Goal: Task Accomplishment & Management: Use online tool/utility

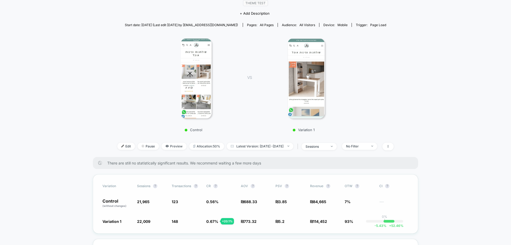
scroll to position [133, 0]
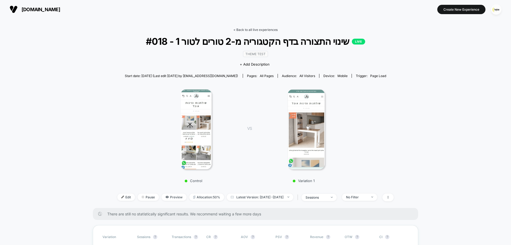
click at [260, 30] on link "< Back to all live experiences" at bounding box center [255, 30] width 44 height 4
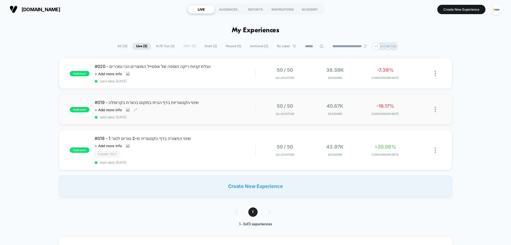
click at [228, 110] on div "#019 - שינוי הקטגוריות בדף הבית במקום בכוורת בקרוסלה Click to view images Click…" at bounding box center [175, 109] width 160 height 19
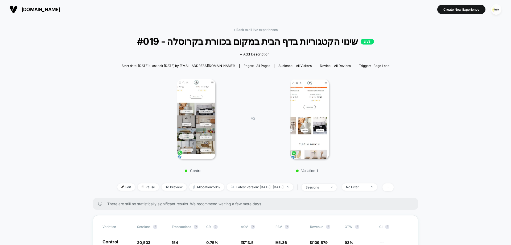
scroll to position [186, 0]
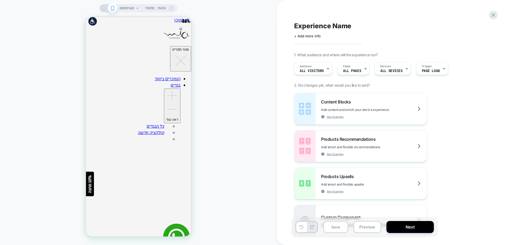
scroll to position [0, 432]
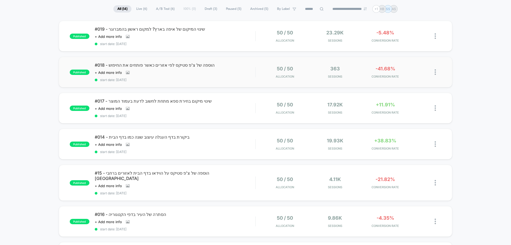
scroll to position [106, 0]
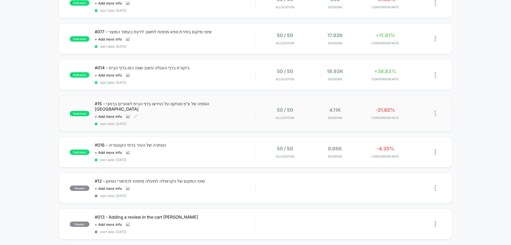
click at [218, 112] on div "#15 - הוספה של צ'פ סטיקס על הוידאו בדף הבית לאזורים ברחבי הארץ Click to view im…" at bounding box center [175, 113] width 160 height 25
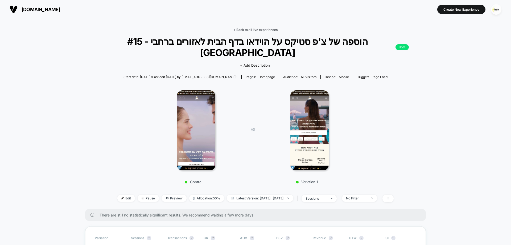
click at [255, 28] on link "< Back to all live experiences" at bounding box center [255, 30] width 44 height 4
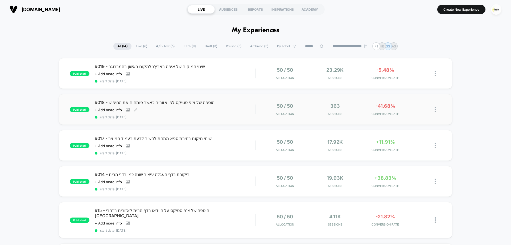
click at [215, 117] on span "start date: [DATE]" at bounding box center [175, 117] width 160 height 4
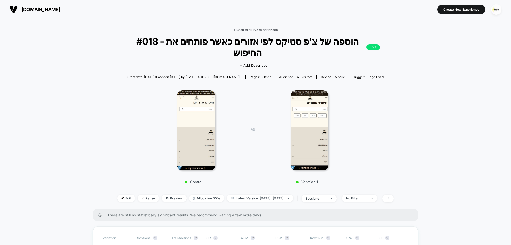
click at [264, 29] on link "< Back to all live experiences" at bounding box center [255, 30] width 44 height 4
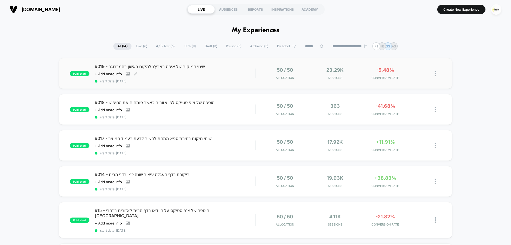
click at [240, 73] on div "#019 - שינוי המיקום של איפה בארץ? למקום ראשון בהמברוגר Click to view images Cli…" at bounding box center [175, 73] width 160 height 19
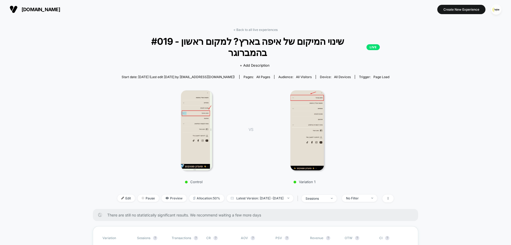
drag, startPoint x: 267, startPoint y: 29, endPoint x: 262, endPoint y: 36, distance: 9.1
click at [267, 30] on link "< Back to all live experiences" at bounding box center [255, 30] width 44 height 4
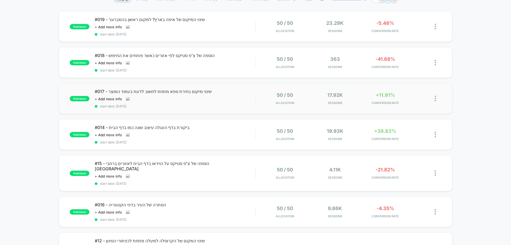
scroll to position [80, 0]
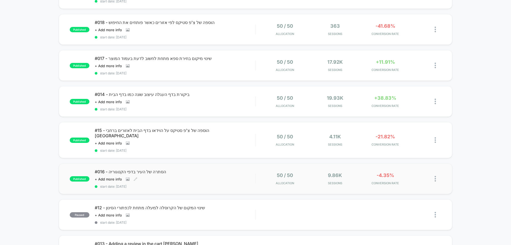
click at [188, 169] on span "#016 - הסתרה של העיר בדפי הקטגוריה" at bounding box center [175, 171] width 160 height 5
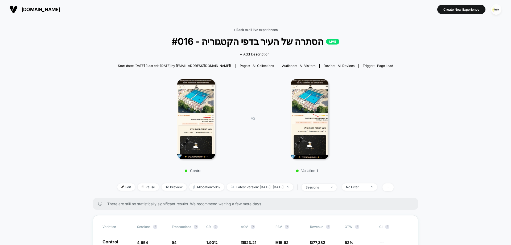
click at [255, 31] on link "< Back to all live experiences" at bounding box center [255, 30] width 44 height 4
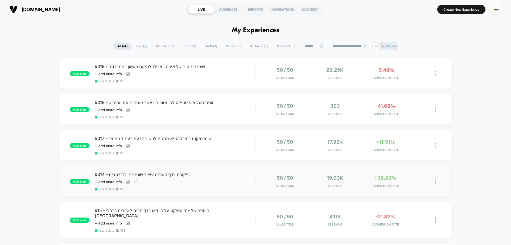
click at [200, 179] on div "#014 - ביקורת בדף העגלה עיצוב שונה כמו בדף הבית Click to view images Click to e…" at bounding box center [175, 180] width 160 height 19
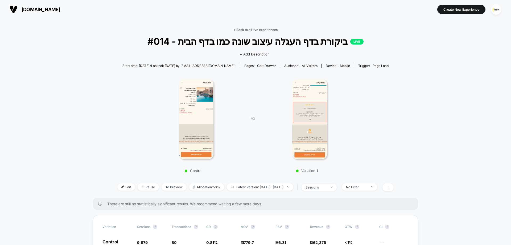
click at [267, 31] on link "< Back to all live experiences" at bounding box center [255, 30] width 44 height 4
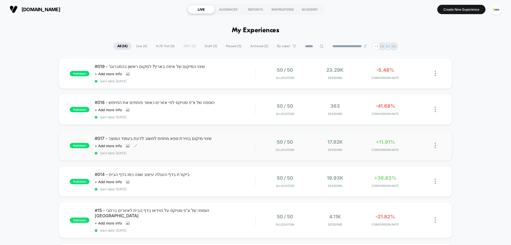
click at [190, 139] on span "#017 - שינוי מיקום בחירת ספא מתחת לחשוב לדעת בעמוד המוצר" at bounding box center [175, 137] width 160 height 5
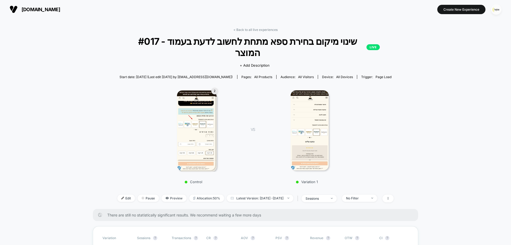
click at [498, 11] on img "button" at bounding box center [496, 9] width 10 height 10
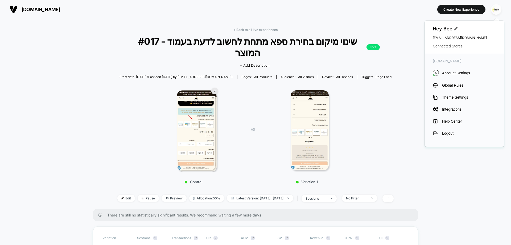
click at [444, 46] on span "Connected Stores" at bounding box center [464, 46] width 63 height 4
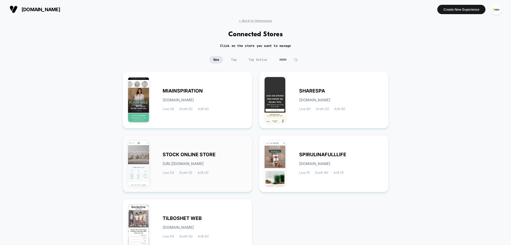
click at [200, 149] on div "STOCK ONLINE STORE stock-online_store.myshopify.com Live (3) Draft (2) A/B (3)" at bounding box center [187, 164] width 119 height 46
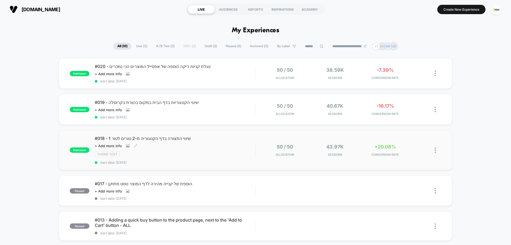
click at [239, 147] on div "#018 - שינוי התצורה בדף הקטגוריה מ-2 טורים לטור 1 Click to view images Click to…" at bounding box center [175, 149] width 160 height 29
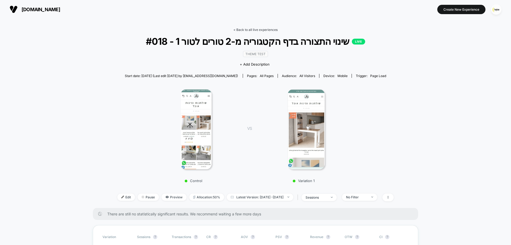
click at [257, 30] on link "< Back to all live experiences" at bounding box center [255, 30] width 44 height 4
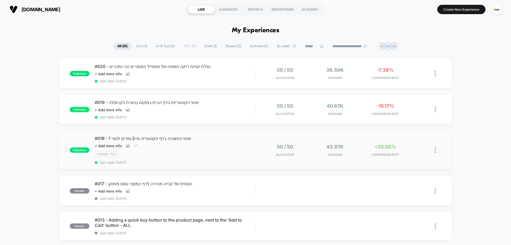
click at [224, 153] on div "Theme Test" at bounding box center [175, 154] width 160 height 6
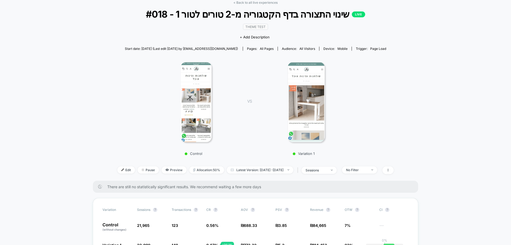
scroll to position [133, 0]
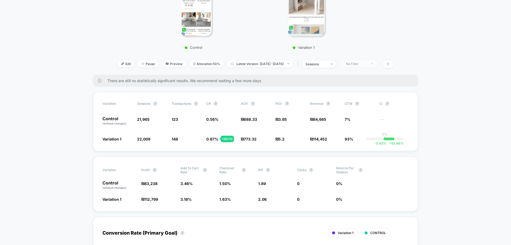
click at [367, 65] on div "No Filter" at bounding box center [356, 64] width 21 height 4
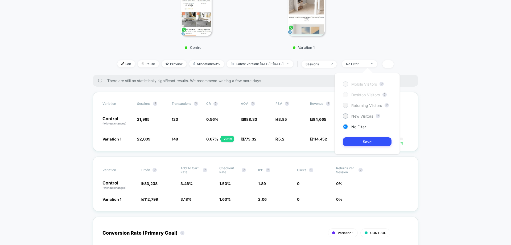
click at [363, 106] on span "Returning Visitors" at bounding box center [366, 105] width 31 height 5
click at [363, 135] on div "Mobile Visitors ? Desktop Visitors ? Returning Visitors ? New Visitors ? No Fil…" at bounding box center [367, 113] width 65 height 81
click at [363, 141] on button "Save" at bounding box center [367, 141] width 49 height 9
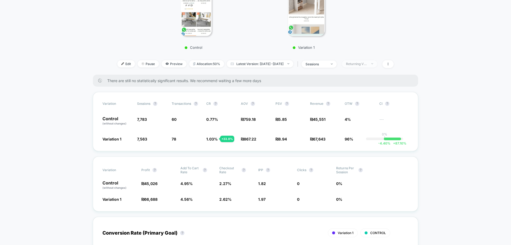
drag, startPoint x: 368, startPoint y: 63, endPoint x: 368, endPoint y: 66, distance: 3.0
click at [367, 64] on div "Returning Visitors" at bounding box center [356, 64] width 21 height 4
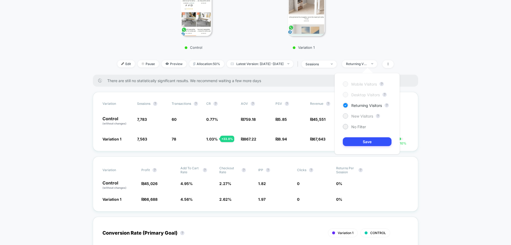
click at [364, 115] on span "New Visitors" at bounding box center [362, 116] width 22 height 5
click at [369, 141] on button "Save" at bounding box center [367, 141] width 49 height 9
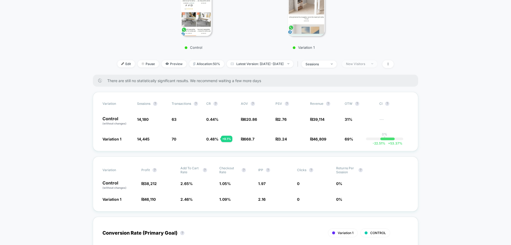
click at [367, 64] on div "New Visitors" at bounding box center [356, 64] width 21 height 4
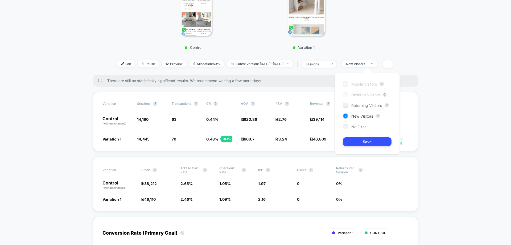
click at [355, 127] on span "No Filter" at bounding box center [358, 126] width 15 height 5
click at [359, 142] on button "Save" at bounding box center [367, 141] width 49 height 9
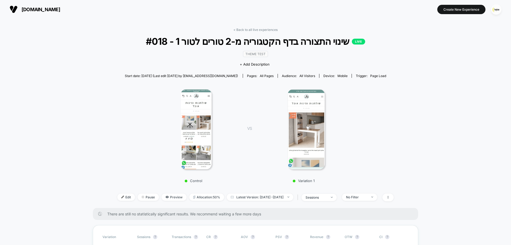
click at [196, 104] on img at bounding box center [196, 129] width 31 height 80
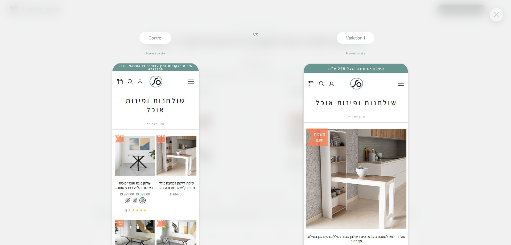
click at [498, 14] on img at bounding box center [496, 14] width 5 height 5
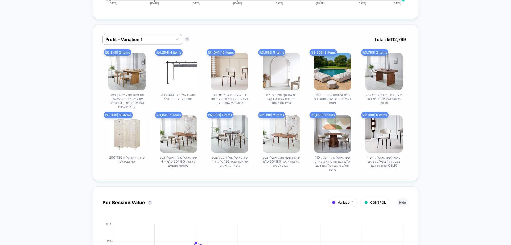
scroll to position [426, 0]
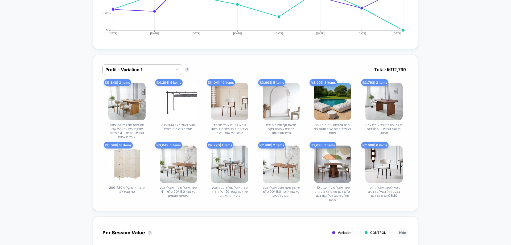
click at [396, 69] on span "Total: ₪ 112,799" at bounding box center [389, 69] width 37 height 11
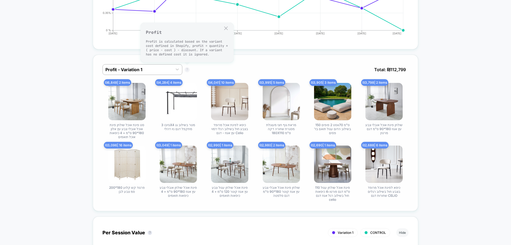
click at [187, 69] on button "?" at bounding box center [187, 69] width 4 height 4
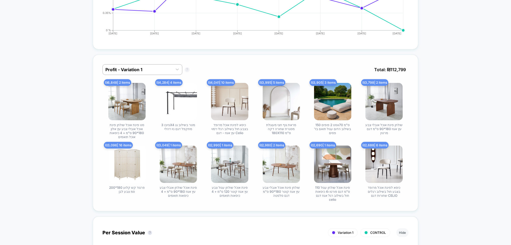
click at [187, 69] on button "?" at bounding box center [187, 69] width 4 height 4
click at [241, 65] on div "Profit - Variation 1 Profit - Variation 1 ? Total: ₪ 112,799" at bounding box center [255, 73] width 306 height 19
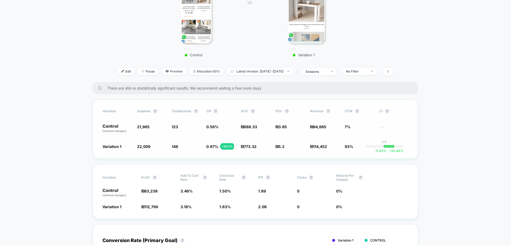
scroll to position [133, 0]
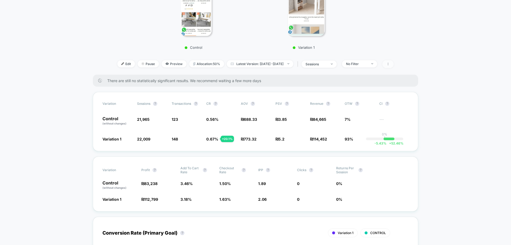
click at [394, 67] on span at bounding box center [387, 64] width 11 height 8
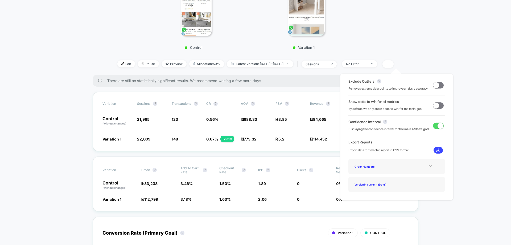
click at [435, 85] on span at bounding box center [436, 85] width 6 height 6
click at [437, 85] on span at bounding box center [440, 85] width 6 height 6
click at [431, 165] on div at bounding box center [430, 166] width 22 height 4
click at [421, 199] on div "Version 1 - current ( 8 Days)" at bounding box center [396, 198] width 89 height 7
click at [366, 172] on div "Experience Data" at bounding box center [373, 173] width 43 height 7
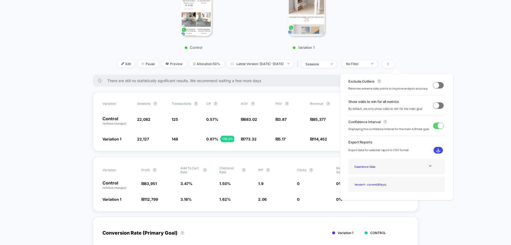
click at [398, 166] on div "Experience Data" at bounding box center [396, 166] width 89 height 7
click at [428, 166] on icon at bounding box center [430, 166] width 4 height 4
click at [366, 166] on div "Order Numbers" at bounding box center [373, 166] width 43 height 7
click at [436, 151] on img at bounding box center [438, 150] width 4 height 4
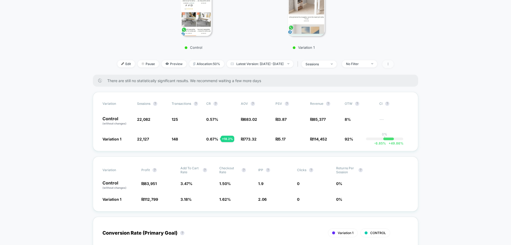
click at [390, 65] on icon at bounding box center [387, 63] width 3 height 3
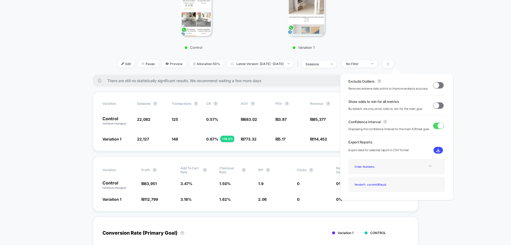
click at [428, 165] on icon at bounding box center [430, 166] width 4 height 4
click at [371, 180] on div "Best Selling Items" at bounding box center [373, 180] width 43 height 7
click at [436, 149] on img at bounding box center [438, 150] width 4 height 4
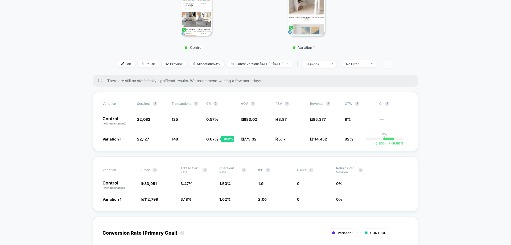
click at [394, 64] on span at bounding box center [387, 64] width 11 height 8
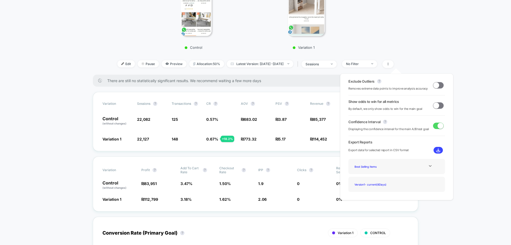
click at [433, 103] on span at bounding box center [436, 105] width 6 height 6
click at [308, 131] on div "Variation Sessions ? Transactions ? CR ? AOV ? PSV ? Revenue ? OTW ? CI ? Contr…" at bounding box center [255, 121] width 325 height 59
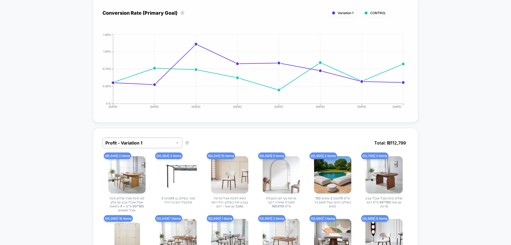
scroll to position [319, 0]
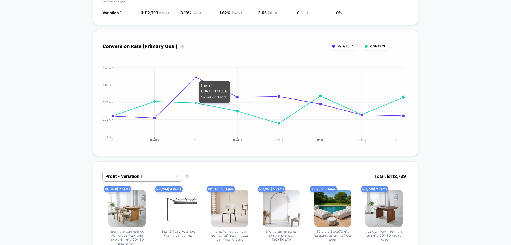
click at [196, 78] on circle at bounding box center [196, 77] width 2 height 2
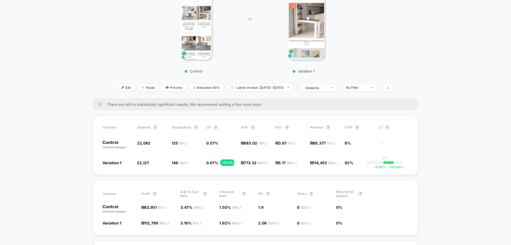
scroll to position [0, 0]
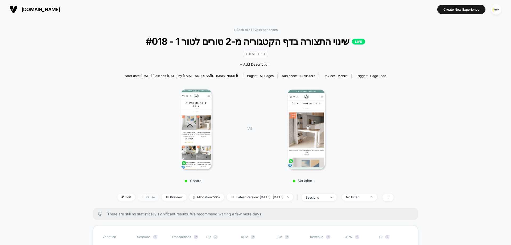
click at [139, 198] on span "Pause" at bounding box center [148, 196] width 21 height 7
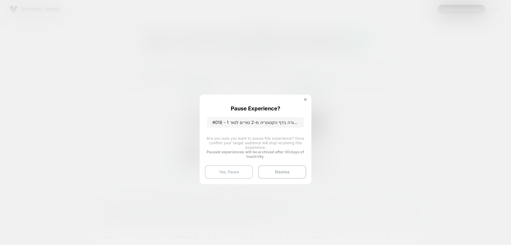
click at [227, 168] on button "Yes, Pause" at bounding box center [229, 171] width 48 height 13
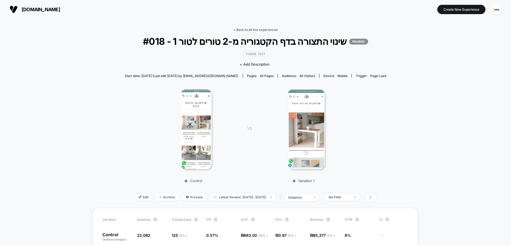
click at [257, 28] on link "< Back to all live experiences" at bounding box center [255, 30] width 44 height 4
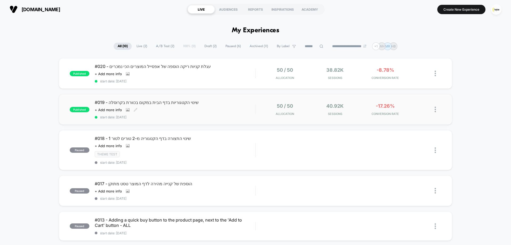
click at [216, 110] on div "#019 - שינוי הקטגוריות בדף הבית במקום בכוורת בקרוסלה Click to view images Click…" at bounding box center [175, 109] width 160 height 19
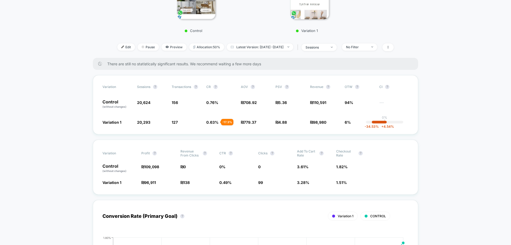
scroll to position [160, 0]
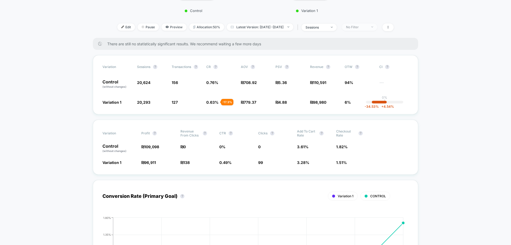
click at [365, 27] on div "No Filter" at bounding box center [356, 27] width 21 height 4
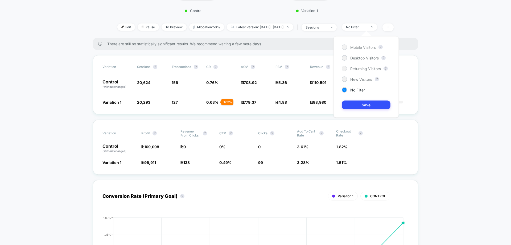
click at [365, 45] on span "Mobile Visitors" at bounding box center [363, 47] width 26 height 5
click at [374, 105] on button "Save" at bounding box center [366, 104] width 49 height 9
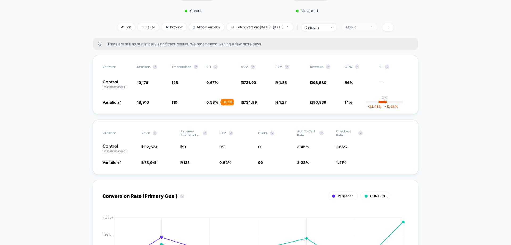
click at [360, 30] on span "Mobile" at bounding box center [359, 26] width 35 height 7
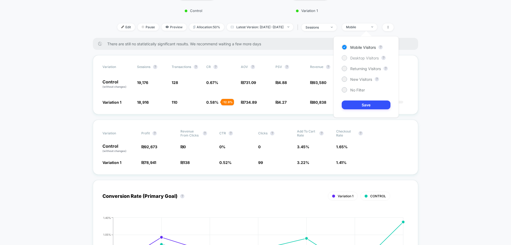
click at [361, 57] on span "Desktop Visitors" at bounding box center [364, 58] width 28 height 5
click at [364, 109] on button "Save" at bounding box center [366, 104] width 49 height 9
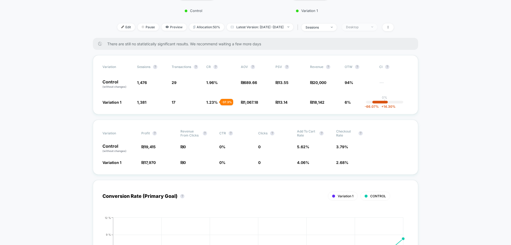
click at [367, 28] on div "Desktop" at bounding box center [356, 27] width 21 height 4
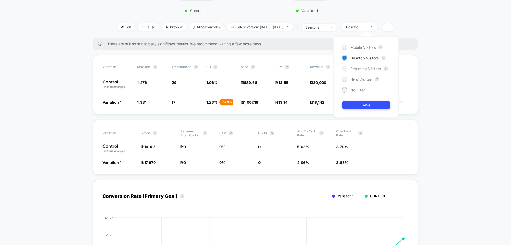
click at [360, 69] on span "Returning Visitors" at bounding box center [365, 68] width 31 height 5
click at [357, 98] on div "Mobile Visitors ? Desktop Visitors ? Returning Visitors ? New Visitors ? No Fil…" at bounding box center [365, 76] width 65 height 81
click at [356, 103] on button "Save" at bounding box center [366, 104] width 49 height 9
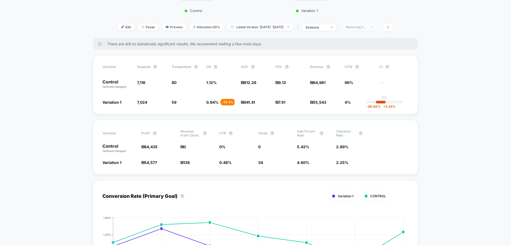
click at [367, 28] on div "Returning Visitors" at bounding box center [356, 27] width 21 height 4
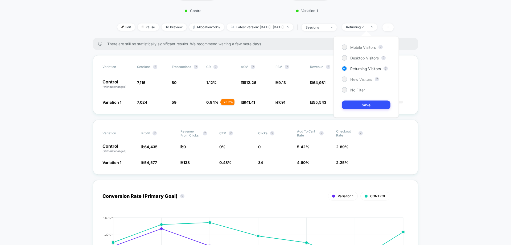
click at [366, 79] on span "New Visitors" at bounding box center [361, 79] width 22 height 5
click at [366, 102] on button "Save" at bounding box center [366, 104] width 49 height 9
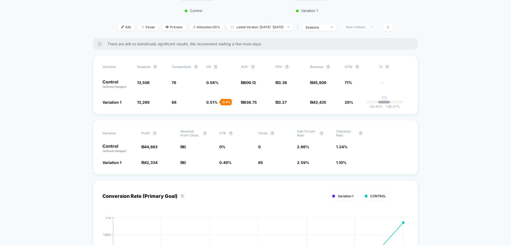
click at [364, 30] on span "New Visitors" at bounding box center [359, 26] width 35 height 7
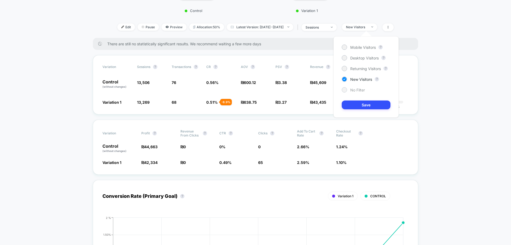
click at [358, 90] on span "No Filter" at bounding box center [357, 90] width 15 height 5
click at [362, 104] on button "Save" at bounding box center [366, 104] width 49 height 9
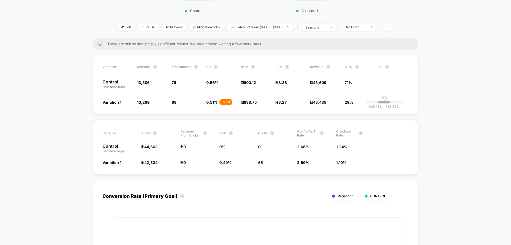
click at [390, 27] on icon at bounding box center [387, 27] width 3 height 3
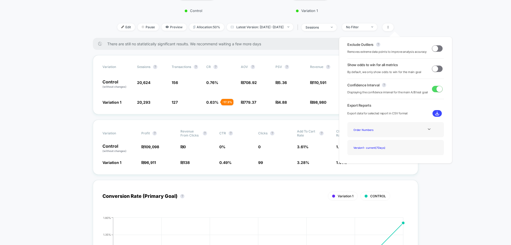
click at [408, 67] on div "Show odds to win for all metrics By default, we only show odds to win for the m…" at bounding box center [385, 69] width 77 height 12
click at [433, 69] on span at bounding box center [435, 68] width 6 height 6
click at [199, 104] on span "127 ( 6 % ) - 17.3 %" at bounding box center [186, 101] width 29 height 5
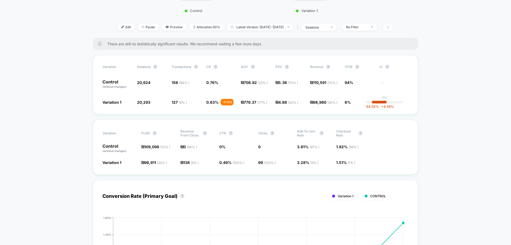
click at [394, 26] on span at bounding box center [387, 27] width 11 height 8
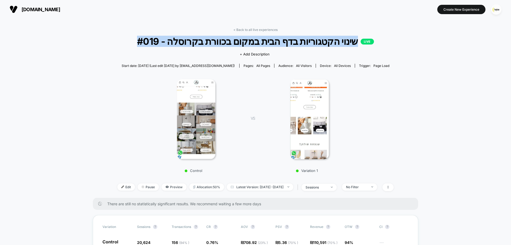
drag, startPoint x: 148, startPoint y: 41, endPoint x: 352, endPoint y: 44, distance: 203.6
click at [352, 44] on span "#019 - שינוי הקטגוריות בדף הבית במקום בכוורת בקרוסלה LIVE" at bounding box center [255, 41] width 249 height 11
copy span "#019 - שינוי הקטגוריות בדף הבית במקום בכוורת בקרוסלה LIVE"
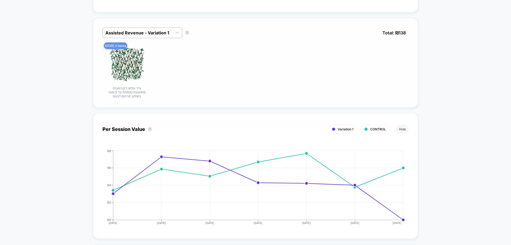
scroll to position [399, 0]
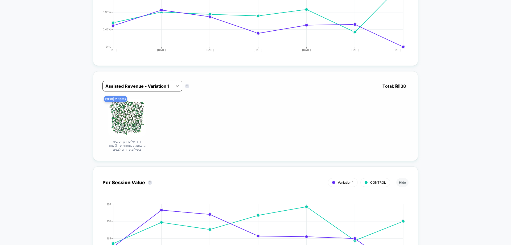
click at [176, 86] on icon at bounding box center [177, 86] width 3 height 2
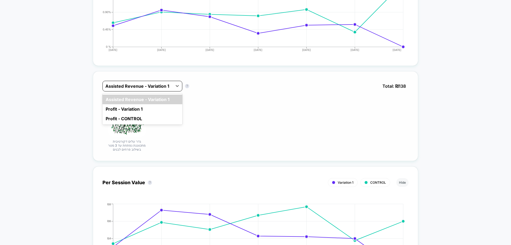
click at [141, 89] on div at bounding box center [137, 86] width 64 height 6
click at [230, 106] on div "₪ 138 | 2 items גדר עלים דקורטיבית מתכווננת נפתחת עד 3 מטר בשילוב פרחים לבנים" at bounding box center [255, 125] width 306 height 52
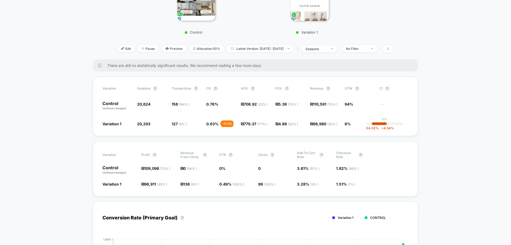
scroll to position [0, 0]
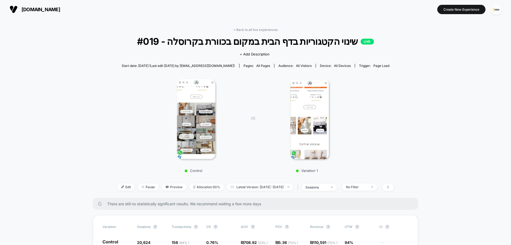
click at [197, 104] on img at bounding box center [196, 119] width 39 height 80
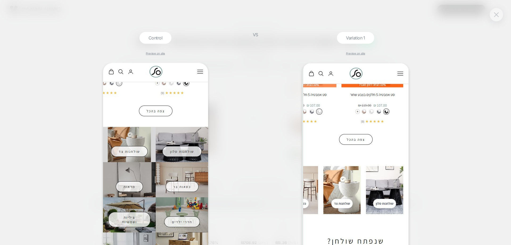
click at [494, 13] on button at bounding box center [496, 15] width 8 height 8
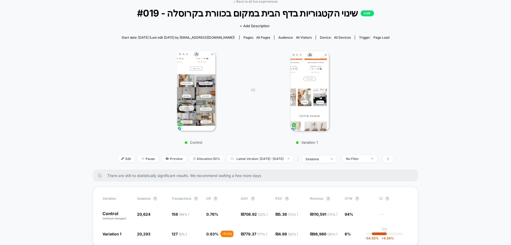
scroll to position [53, 0]
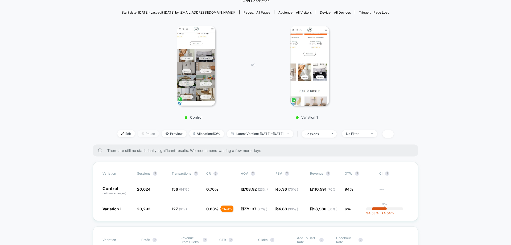
click at [139, 131] on span "Pause" at bounding box center [148, 133] width 21 height 7
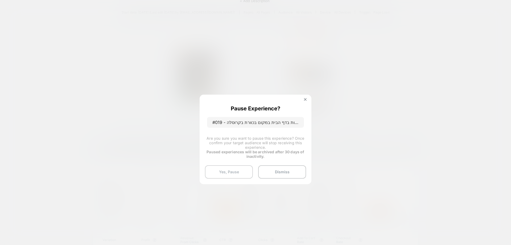
click at [232, 168] on button "Yes, Pause" at bounding box center [229, 171] width 48 height 13
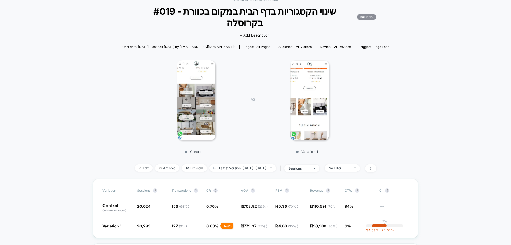
scroll to position [0, 0]
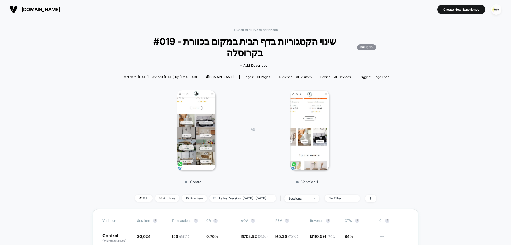
click at [261, 32] on div "< Back to all live experiences #019 - שינוי הקטגוריות בדף הבית במקום בכוורת בקר…" at bounding box center [256, 118] width 268 height 181
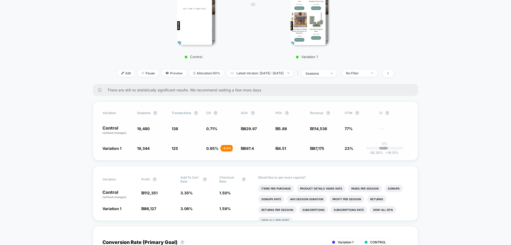
scroll to position [133, 0]
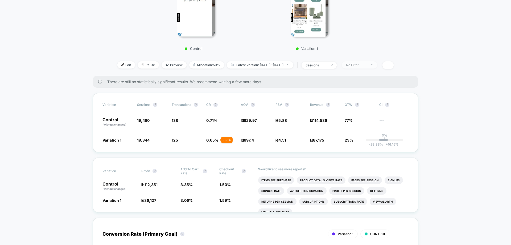
click at [366, 63] on div "No Filter" at bounding box center [356, 65] width 21 height 4
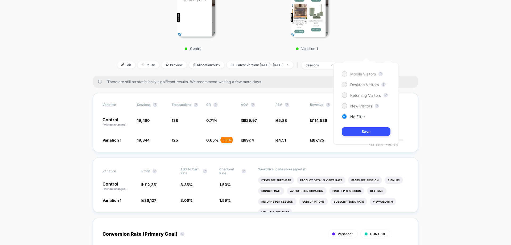
click at [364, 75] on span "Mobile Visitors" at bounding box center [363, 74] width 26 height 5
click at [367, 130] on button "Save" at bounding box center [366, 131] width 49 height 9
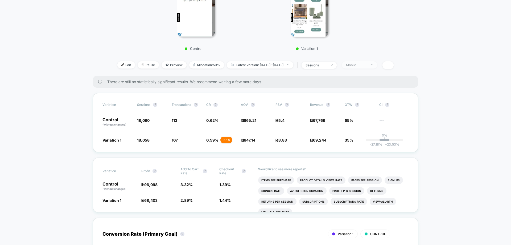
click at [367, 63] on div "Mobile" at bounding box center [356, 65] width 21 height 4
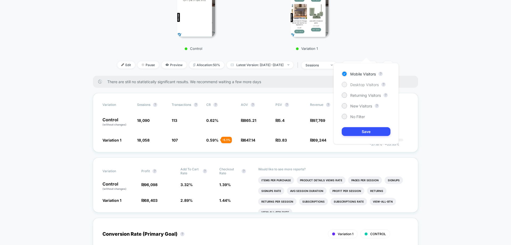
click at [360, 85] on span "Desktop Visitors" at bounding box center [364, 84] width 28 height 5
click at [360, 130] on button "Save" at bounding box center [366, 131] width 49 height 9
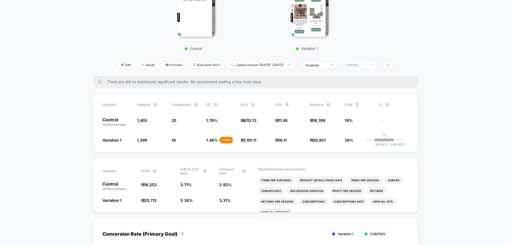
click at [377, 61] on span "Desktop" at bounding box center [359, 64] width 35 height 7
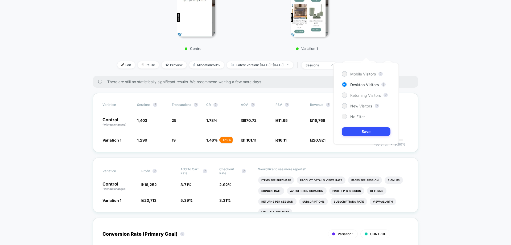
click at [363, 93] on span "Returning Visitors" at bounding box center [365, 95] width 31 height 5
click at [363, 133] on button "Save" at bounding box center [366, 131] width 49 height 9
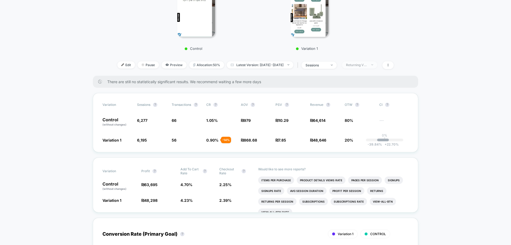
click at [367, 61] on span "Returning Visitors" at bounding box center [359, 64] width 35 height 7
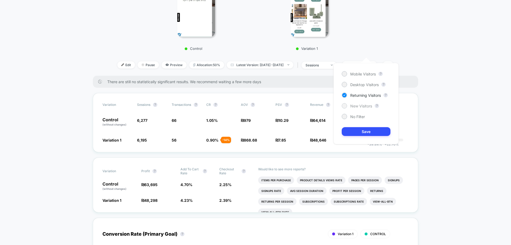
click at [360, 106] on span "New Visitors" at bounding box center [361, 106] width 22 height 5
click at [365, 130] on button "Save" at bounding box center [366, 131] width 49 height 9
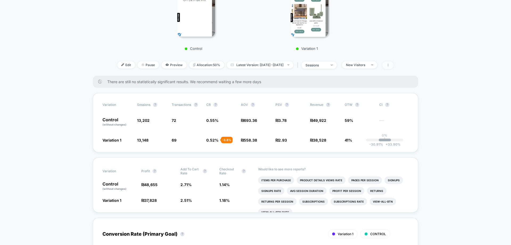
click at [390, 63] on icon at bounding box center [387, 64] width 3 height 3
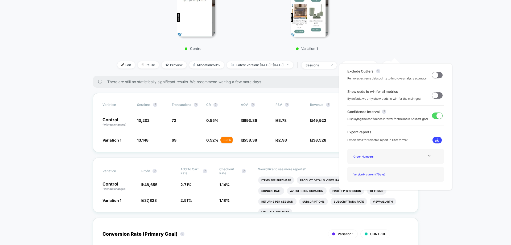
click at [432, 92] on span at bounding box center [437, 95] width 11 height 6
click at [436, 96] on span at bounding box center [439, 95] width 6 height 6
drag, startPoint x: 430, startPoint y: 96, endPoint x: 435, endPoint y: 98, distance: 4.6
click at [432, 96] on span at bounding box center [435, 95] width 6 height 6
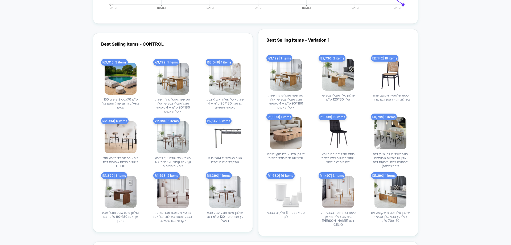
scroll to position [1464, 0]
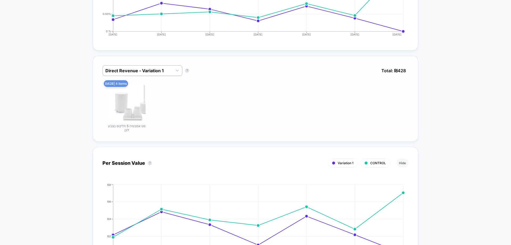
click at [260, 65] on div "Direct Revenue - Variation 1 Direct Revenue - Variation 1 ? Total: ₪ 428" at bounding box center [255, 74] width 306 height 19
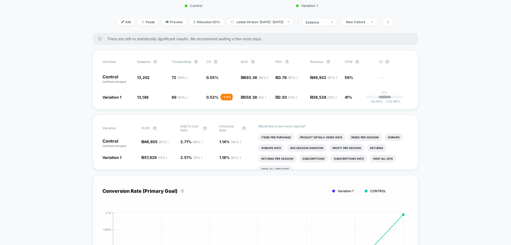
scroll to position [80, 0]
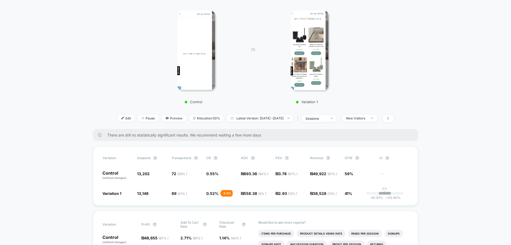
click at [253, 57] on div "VS Variation 1" at bounding box center [299, 55] width 113 height 97
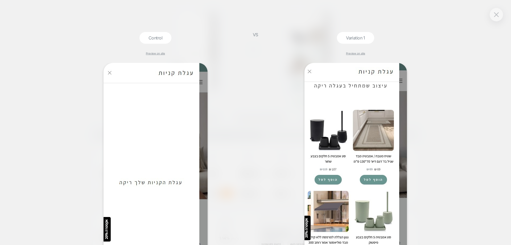
click at [265, 114] on div "Control Preview on site VS Variation 1 Preview on site" at bounding box center [255, 122] width 511 height 245
click at [497, 16] on img at bounding box center [496, 14] width 5 height 5
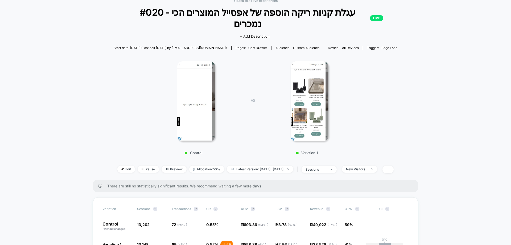
scroll to position [0, 0]
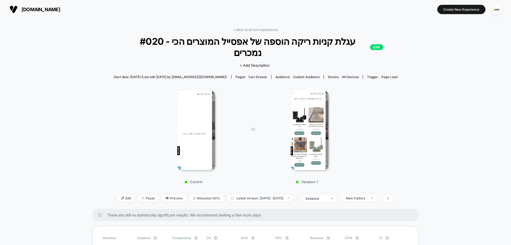
click at [316, 117] on img at bounding box center [310, 130] width 38 height 80
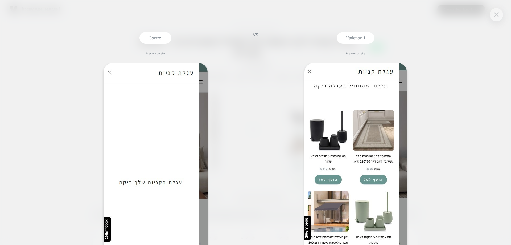
click at [497, 14] on img at bounding box center [496, 14] width 5 height 5
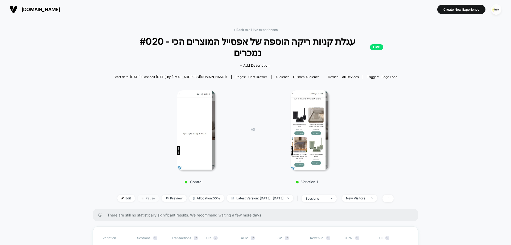
click at [139, 194] on span "Pause" at bounding box center [148, 197] width 21 height 7
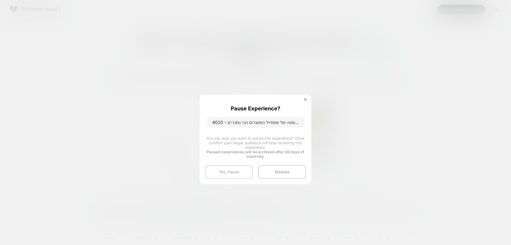
click at [232, 174] on button "Yes, Pause" at bounding box center [229, 171] width 48 height 13
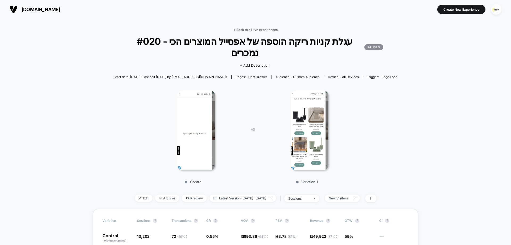
click at [260, 29] on link "< Back to all live experiences" at bounding box center [255, 30] width 44 height 4
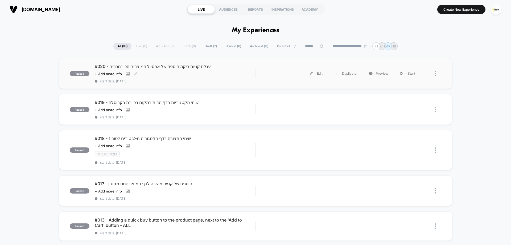
click at [143, 69] on span "#020 - עגלת קניות ריקה הוספה של אפסייל המוצרים הכי נמכרים" at bounding box center [175, 66] width 160 height 5
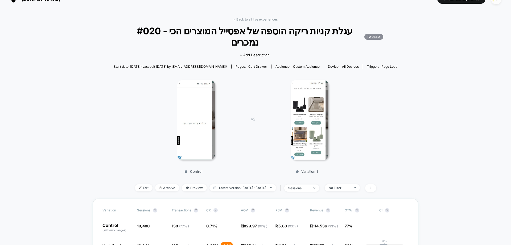
scroll to position [27, 0]
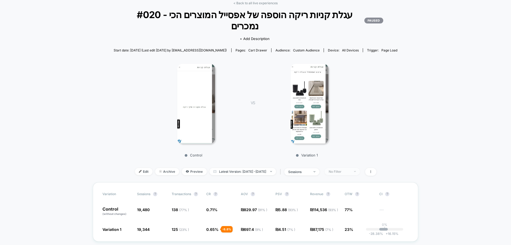
click at [358, 175] on span "No Filter" at bounding box center [342, 171] width 35 height 7
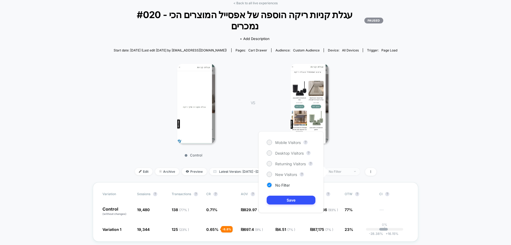
click at [358, 174] on span "No Filter" at bounding box center [342, 171] width 35 height 7
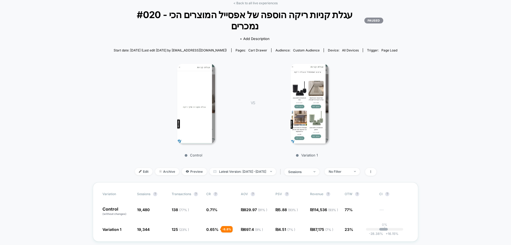
drag, startPoint x: 250, startPoint y: 2, endPoint x: 267, endPoint y: 6, distance: 17.0
click at [250, 2] on link "< Back to all live experiences" at bounding box center [255, 3] width 44 height 4
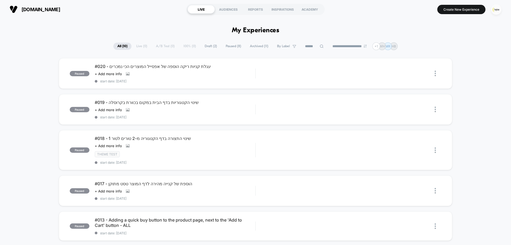
click at [498, 10] on img "button" at bounding box center [496, 9] width 10 height 10
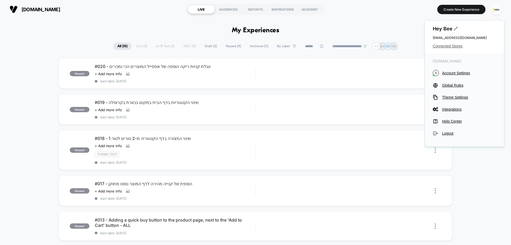
click at [446, 47] on span "Connected Stores" at bounding box center [464, 46] width 63 height 4
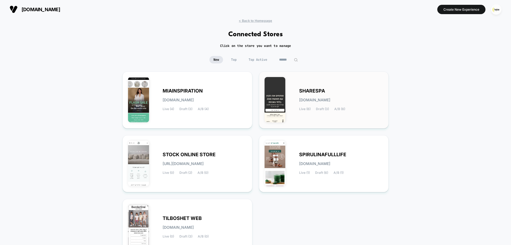
click at [330, 102] on span "[DOMAIN_NAME]" at bounding box center [314, 100] width 31 height 4
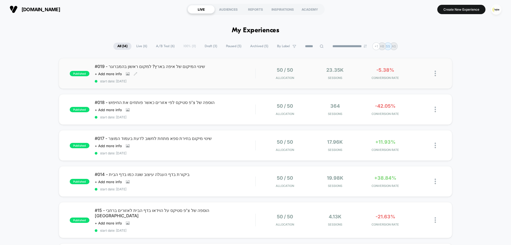
click at [204, 78] on div "#019 - שינוי המיקום של איפה בארץ? למקום ראשון בהמברוגר Click to view images Cli…" at bounding box center [175, 73] width 160 height 19
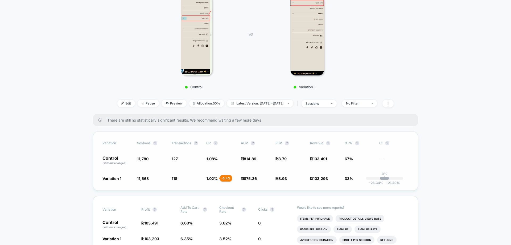
scroll to position [106, 0]
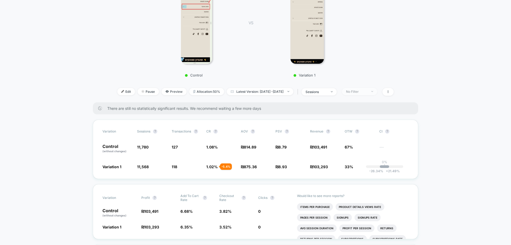
click at [367, 89] on div "No Filter" at bounding box center [356, 91] width 21 height 4
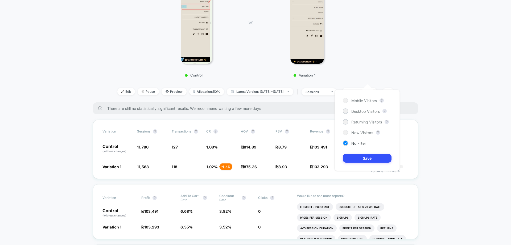
click at [367, 104] on div "Mobile Visitors ? Desktop Visitors ? Returning Visitors ? New Visitors ? No Fil…" at bounding box center [367, 129] width 65 height 81
click at [366, 100] on span "Mobile Visitors" at bounding box center [364, 100] width 26 height 5
click at [368, 155] on button "Save" at bounding box center [367, 158] width 49 height 9
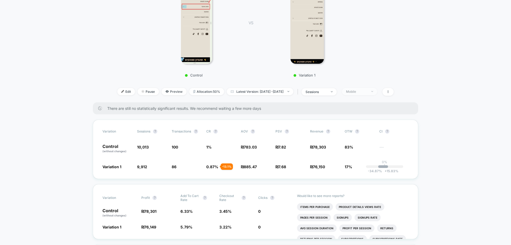
click at [367, 89] on div "Mobile" at bounding box center [356, 91] width 21 height 4
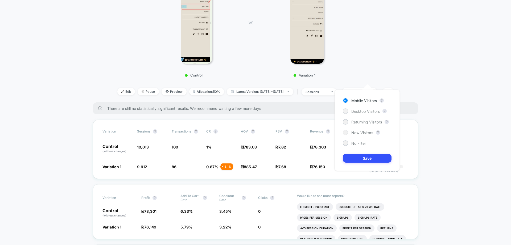
click at [363, 110] on span "Desktop Visitors" at bounding box center [365, 111] width 28 height 5
drag, startPoint x: 375, startPoint y: 159, endPoint x: 300, endPoint y: 147, distance: 76.0
click at [375, 159] on button "Save" at bounding box center [367, 158] width 49 height 9
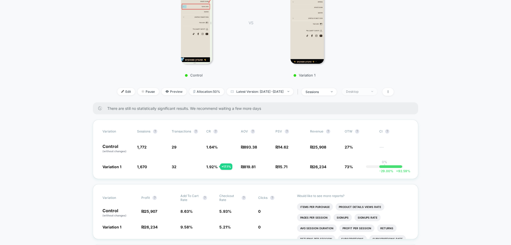
click at [367, 89] on div "Desktop" at bounding box center [356, 91] width 21 height 4
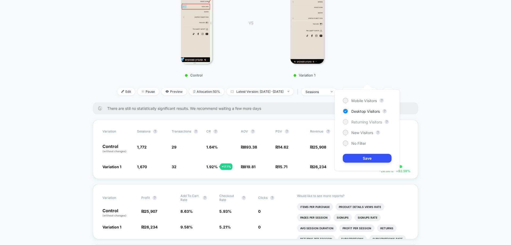
click at [357, 124] on span "Returning Visitors" at bounding box center [366, 121] width 31 height 5
click at [373, 156] on button "Save" at bounding box center [367, 158] width 49 height 9
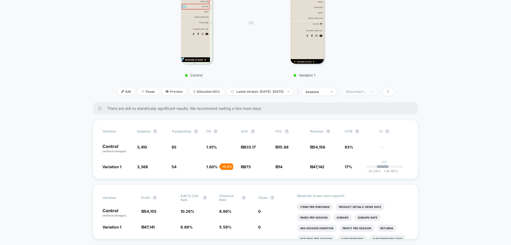
click at [365, 89] on div "Returning Visitors" at bounding box center [356, 91] width 21 height 4
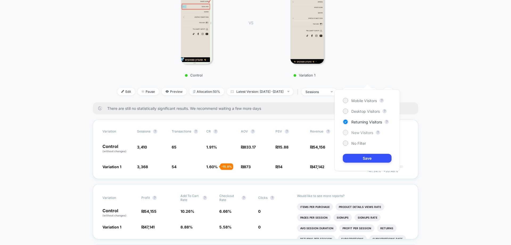
click at [367, 131] on span "New Visitors" at bounding box center [362, 132] width 22 height 5
click at [370, 159] on button "Save" at bounding box center [367, 158] width 49 height 9
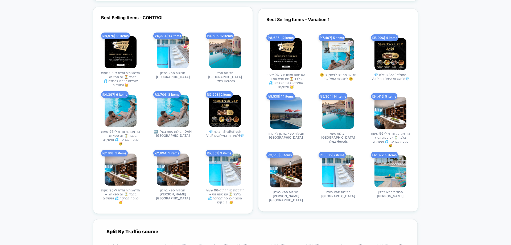
scroll to position [1674, 0]
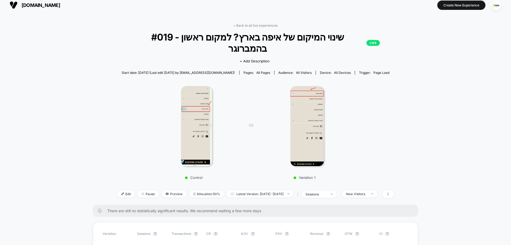
scroll to position [0, 0]
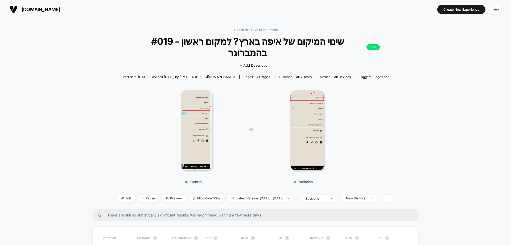
click at [252, 29] on link "< Back to all live experiences" at bounding box center [255, 30] width 44 height 4
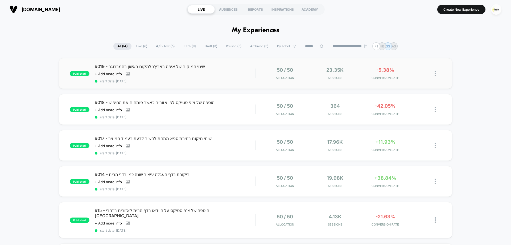
click at [214, 81] on span "start date: 31.8.2025" at bounding box center [175, 81] width 160 height 4
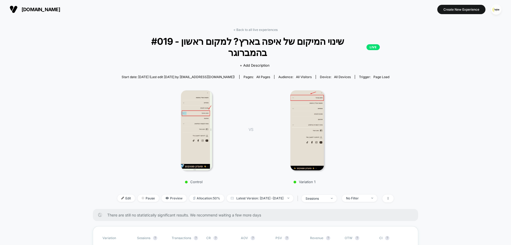
click at [206, 122] on img at bounding box center [196, 130] width 31 height 80
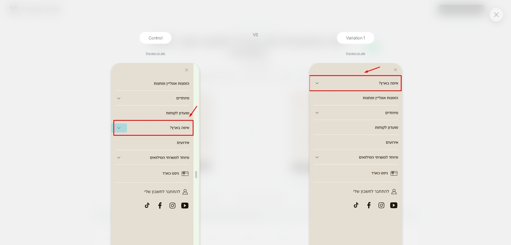
click at [449, 30] on div "Control Preview on site VS Variation 1 Preview on site" at bounding box center [255, 122] width 511 height 245
click at [499, 18] on button at bounding box center [496, 15] width 8 height 8
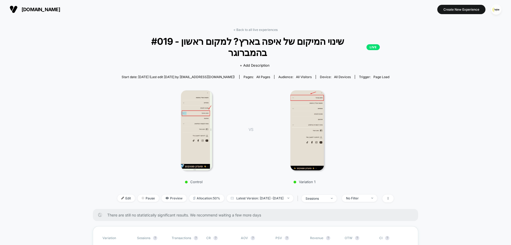
click at [267, 32] on div "< Back to all live experiences #019 - שינוי המיקום של איפה בארץ? למקום ראשון בה…" at bounding box center [255, 118] width 276 height 181
click at [267, 31] on link "< Back to all live experiences" at bounding box center [255, 30] width 44 height 4
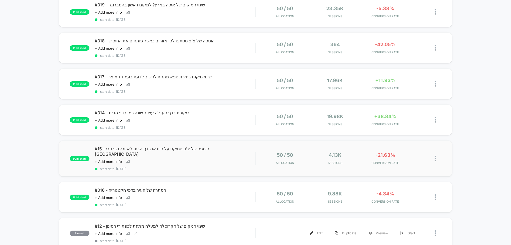
scroll to position [27, 0]
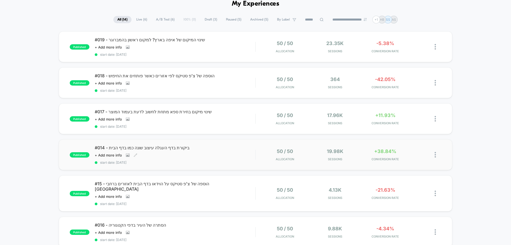
click at [212, 152] on div "#014 - ביקורת בדף העגלה עיצוב שונה כמו בדף הבית Click to view images Click to e…" at bounding box center [175, 154] width 160 height 19
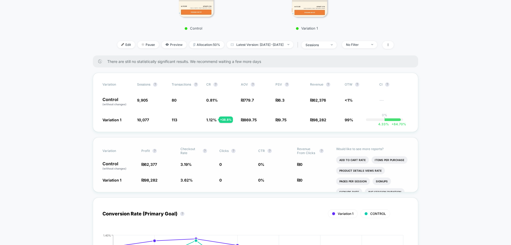
scroll to position [133, 0]
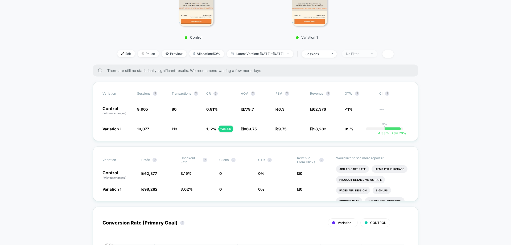
click at [358, 55] on div "No Filter" at bounding box center [356, 54] width 21 height 4
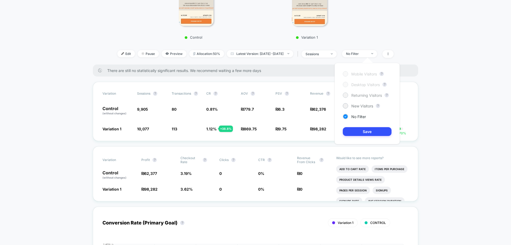
click at [358, 98] on div "Mobile Visitors ? Desktop Visitors ? Returning Visitors ? New Visitors ? No Fil…" at bounding box center [367, 103] width 65 height 81
click at [358, 97] on span "Returning Visitors" at bounding box center [366, 95] width 31 height 5
click at [370, 131] on button "Save" at bounding box center [367, 131] width 49 height 9
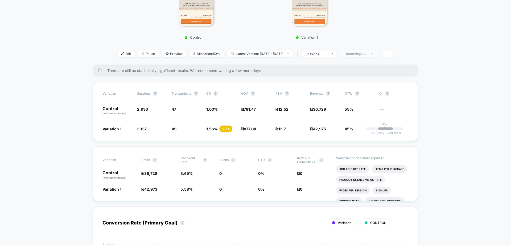
click at [367, 53] on div "Returning Visitors" at bounding box center [356, 54] width 21 height 4
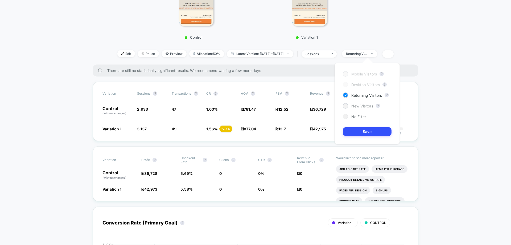
click at [362, 106] on span "New Visitors" at bounding box center [362, 106] width 22 height 5
click at [369, 133] on button "Save" at bounding box center [367, 131] width 49 height 9
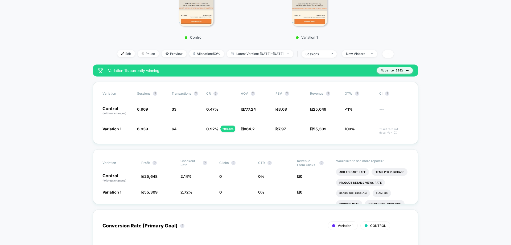
click at [405, 70] on button "Move to 100%" at bounding box center [395, 70] width 36 height 6
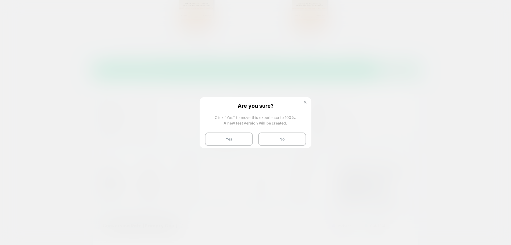
click at [306, 102] on img at bounding box center [305, 102] width 3 height 3
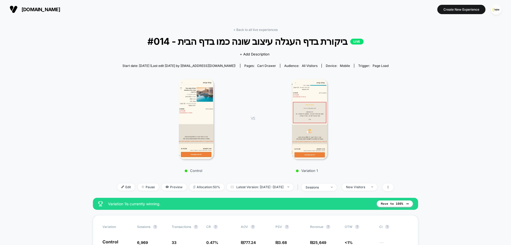
drag, startPoint x: 265, startPoint y: 29, endPoint x: 271, endPoint y: 35, distance: 8.5
click at [265, 31] on link "< Back to all live experiences" at bounding box center [255, 30] width 44 height 4
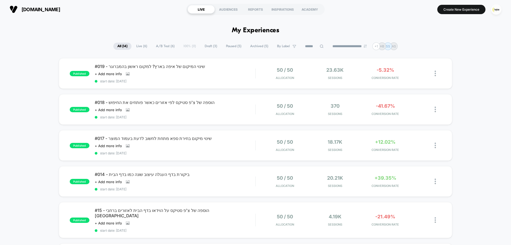
drag, startPoint x: 494, startPoint y: 12, endPoint x: 480, endPoint y: 15, distance: 14.0
click at [493, 13] on img "button" at bounding box center [496, 9] width 10 height 10
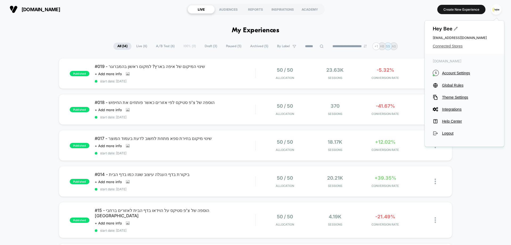
click at [453, 47] on span "Connected Stores" at bounding box center [464, 46] width 63 height 4
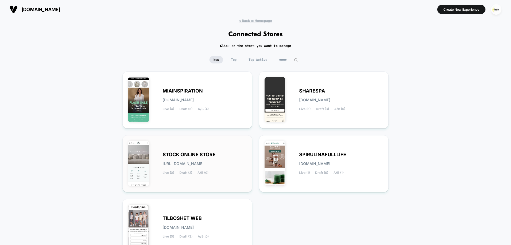
click at [218, 140] on div "STOCK ONLINE STORE stock-online_store.myshopify.com Live (0) Draft (2) A/B (0)" at bounding box center [187, 163] width 130 height 57
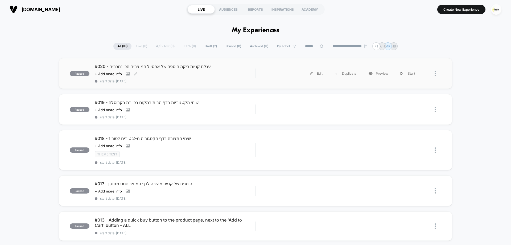
click at [208, 76] on div "#020 - עגלת קניות ריקה הוספה של אפסייל המוצרים הכי נמכרים Click to view images …" at bounding box center [175, 73] width 160 height 19
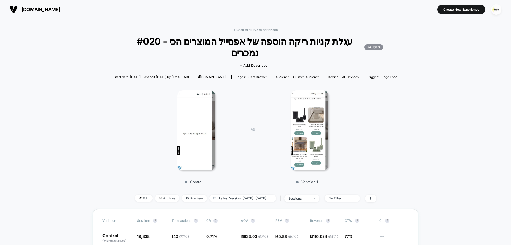
click at [300, 124] on img at bounding box center [310, 130] width 38 height 80
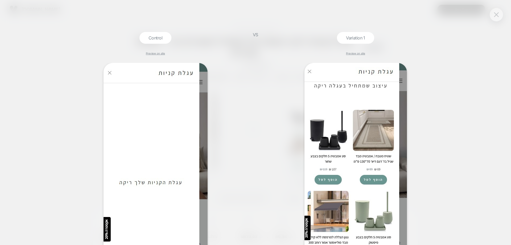
click at [497, 11] on button at bounding box center [496, 15] width 8 height 8
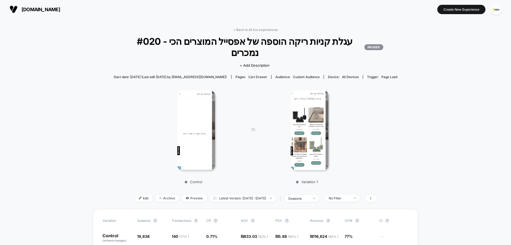
click at [251, 32] on div "< Back to all live experiences #020 - עגלת קניות ריקה הוספה של אפסייל המוצרים ה…" at bounding box center [256, 118] width 284 height 181
click at [497, 9] on img "button" at bounding box center [496, 9] width 10 height 10
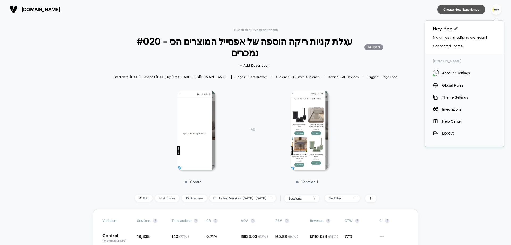
click at [451, 9] on button "Create New Experience" at bounding box center [461, 9] width 48 height 9
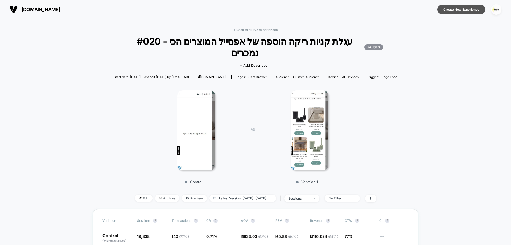
click at [469, 11] on button "Create New Experience" at bounding box center [461, 9] width 48 height 9
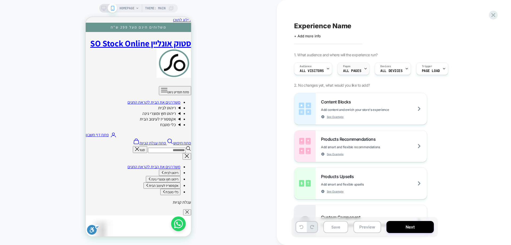
click at [354, 70] on span "ALL PAGES" at bounding box center [352, 71] width 18 height 4
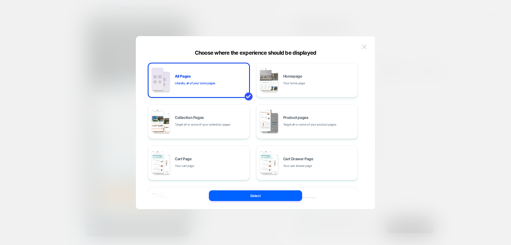
click at [365, 47] on img at bounding box center [364, 46] width 5 height 5
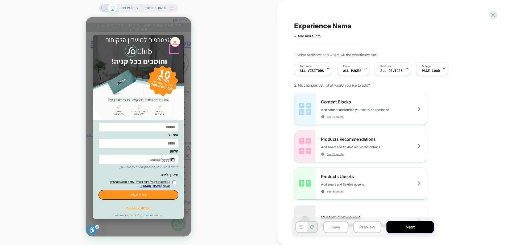
click at [176, 47] on button "×" at bounding box center [175, 42] width 10 height 10
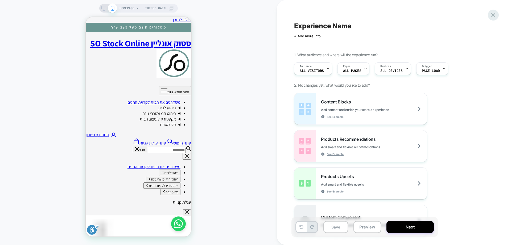
click at [493, 13] on icon at bounding box center [493, 14] width 7 height 7
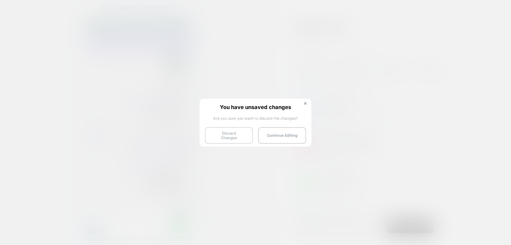
drag, startPoint x: 236, startPoint y: 140, endPoint x: 250, endPoint y: 133, distance: 16.1
click at [242, 136] on div "You have unsaved changes Are you sure you want to discard the changes? Discard …" at bounding box center [256, 121] width 112 height 47
click at [228, 134] on button "Discard Changes" at bounding box center [229, 135] width 48 height 16
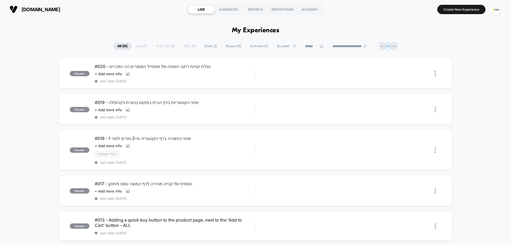
click at [492, 12] on img "button" at bounding box center [496, 9] width 10 height 10
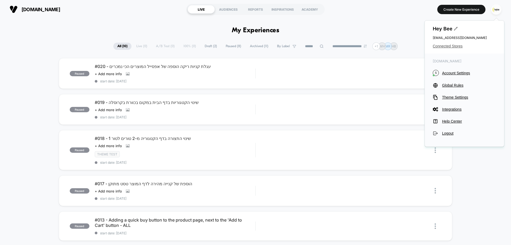
click at [432, 46] on div "Hey Bee cro@ab-test.io Connected Stores" at bounding box center [464, 36] width 79 height 33
click at [435, 47] on span "Connected Stores" at bounding box center [464, 46] width 63 height 4
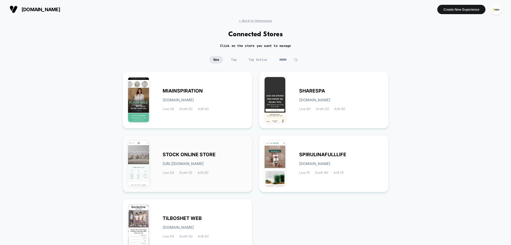
click at [184, 153] on span "STOCK ONLINE STORE" at bounding box center [189, 154] width 53 height 4
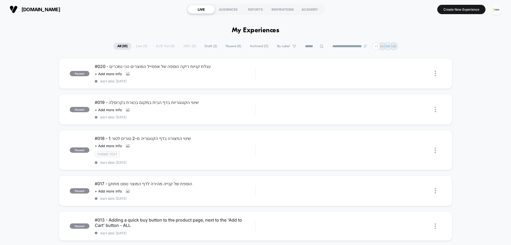
click at [492, 9] on img "button" at bounding box center [496, 9] width 10 height 10
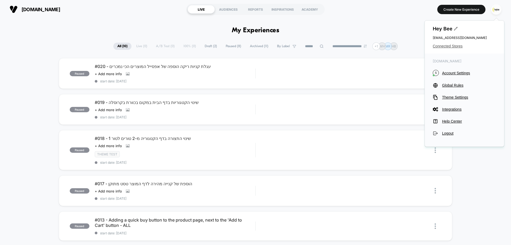
click at [457, 47] on span "Connected Stores" at bounding box center [464, 46] width 63 height 4
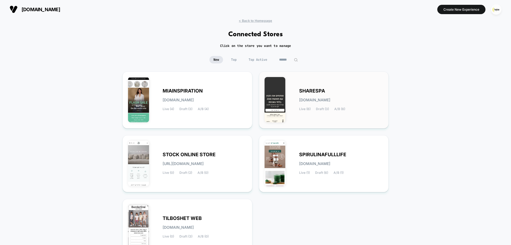
click at [328, 97] on div "SHARESPA sharespa.myshopify.com Live (6) Draft (3) A/B (6)" at bounding box center [341, 100] width 84 height 22
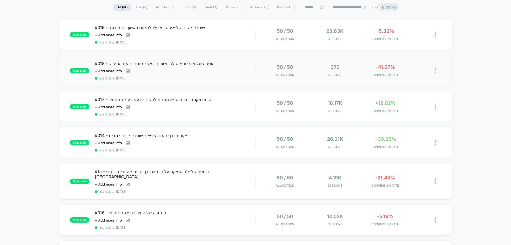
scroll to position [53, 0]
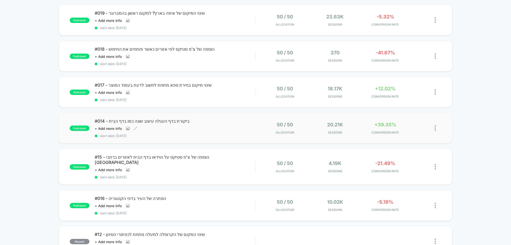
click at [157, 127] on div "Click to view images Click to edit experience details + Add more info" at bounding box center [151, 128] width 112 height 4
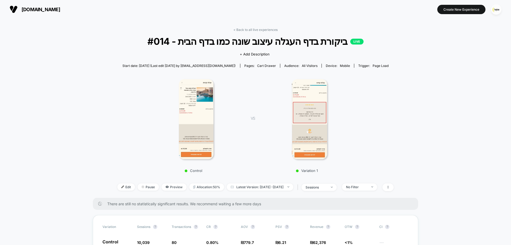
click at [196, 118] on img at bounding box center [196, 119] width 35 height 80
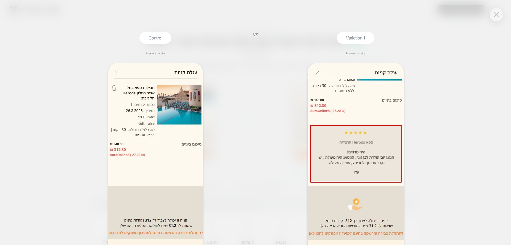
drag, startPoint x: 263, startPoint y: 24, endPoint x: 312, endPoint y: 37, distance: 50.3
click at [264, 24] on div "Control Preview on site VS Variation 1 Preview on site" at bounding box center [255, 122] width 511 height 245
click at [455, 40] on div "Control Preview on site VS Variation 1 Preview on site" at bounding box center [255, 122] width 511 height 245
click at [494, 17] on button at bounding box center [496, 15] width 8 height 8
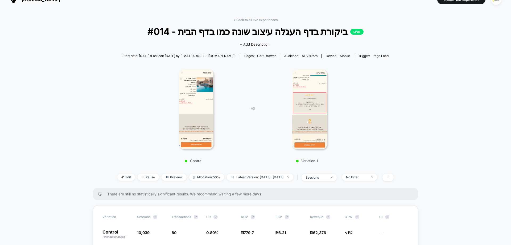
scroll to position [27, 0]
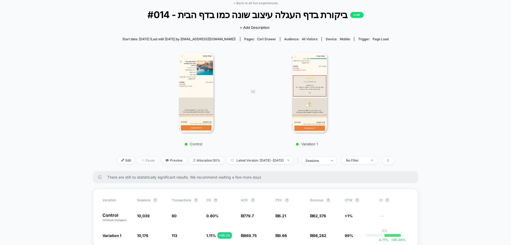
click at [141, 160] on span "Pause" at bounding box center [148, 159] width 21 height 7
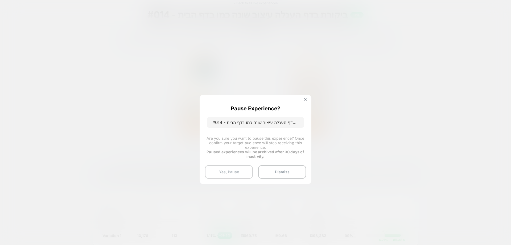
click at [228, 172] on button "Yes, Pause" at bounding box center [229, 171] width 48 height 13
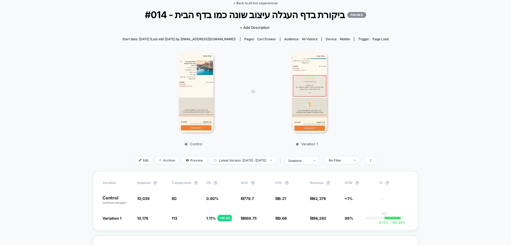
click at [262, 4] on link "< Back to all live experiences" at bounding box center [255, 3] width 44 height 4
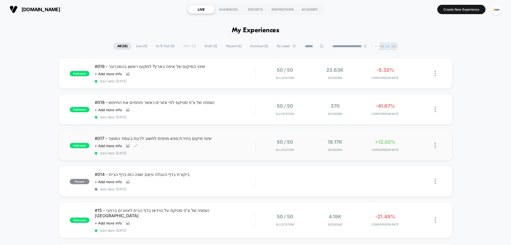
scroll to position [53, 0]
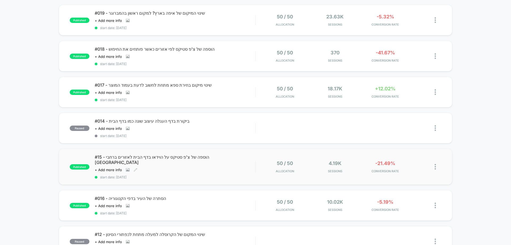
click at [221, 166] on div "#15 - הוספה של צ'פ סטיקס על הוידאו בדף הבית לאזורים ברחבי הארץ Click to view im…" at bounding box center [175, 166] width 160 height 25
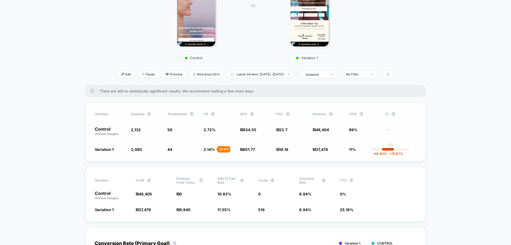
scroll to position [133, 0]
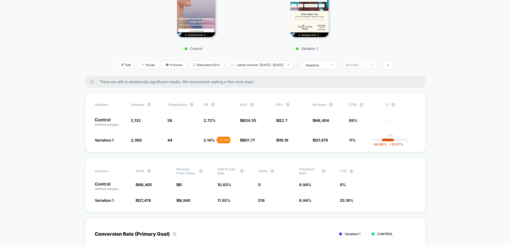
click at [367, 63] on div "No Filter" at bounding box center [356, 65] width 21 height 4
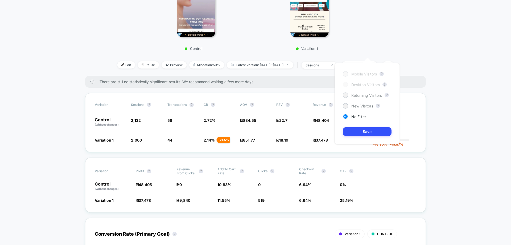
click at [363, 94] on span "Returning Visitors" at bounding box center [366, 95] width 31 height 5
click at [367, 129] on button "Save" at bounding box center [367, 131] width 49 height 9
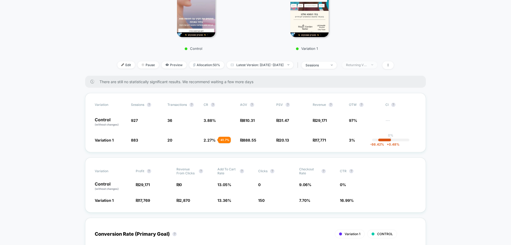
click at [367, 63] on div "Returning Visitors" at bounding box center [356, 65] width 21 height 4
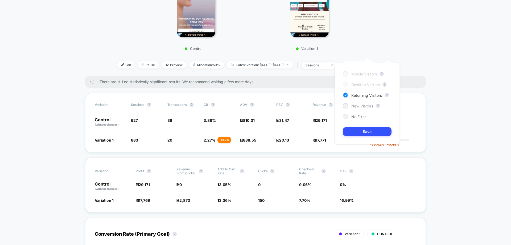
click at [358, 108] on span "New Visitors" at bounding box center [362, 106] width 22 height 5
drag, startPoint x: 382, startPoint y: 134, endPoint x: 373, endPoint y: 132, distance: 9.8
click at [382, 134] on button "Save" at bounding box center [367, 131] width 49 height 9
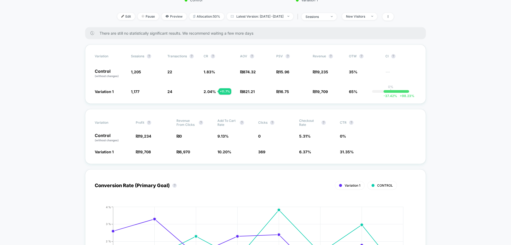
scroll to position [131, 0]
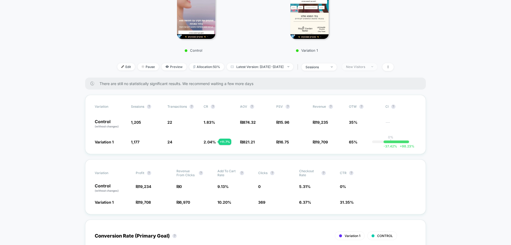
click at [367, 65] on div "New Visitors" at bounding box center [356, 67] width 21 height 4
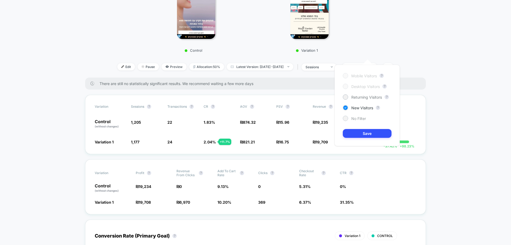
click at [354, 118] on span "No Filter" at bounding box center [358, 118] width 15 height 5
click at [361, 132] on button "Save" at bounding box center [367, 133] width 49 height 9
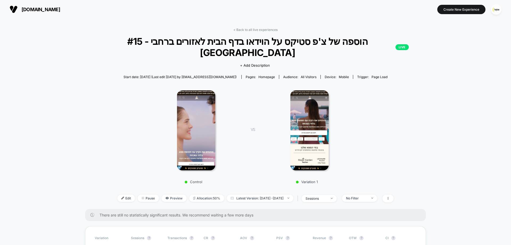
click at [180, 42] on span "#15 - הוספה של צ'פ סטיקס על הוידאו בדף הבית לאזורים ברחבי הארץ LIVE" at bounding box center [255, 47] width 307 height 22
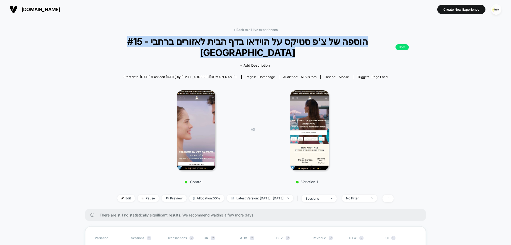
click at [180, 42] on span "#15 - הוספה של צ'פ סטיקס על הוידאו בדף הבית לאזורים ברחבי הארץ LIVE" at bounding box center [255, 47] width 307 height 22
copy span "#15 - הוספה של צ'פ סטיקס על הוידאו בדף הבית לאזורים ברחבי הארץ"
click at [319, 90] on img at bounding box center [309, 130] width 38 height 80
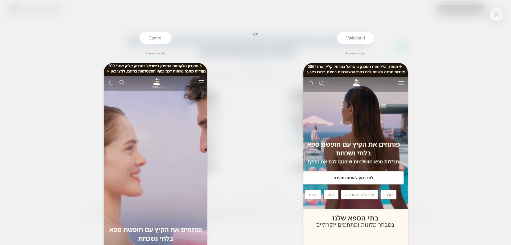
drag, startPoint x: 494, startPoint y: 13, endPoint x: 419, endPoint y: 44, distance: 80.7
click at [493, 13] on button at bounding box center [496, 15] width 8 height 8
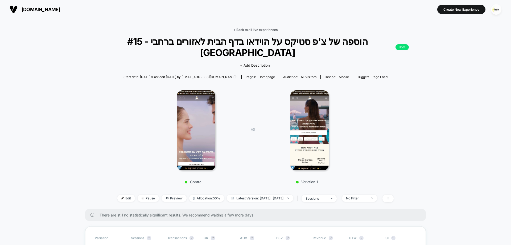
click at [260, 30] on link "< Back to all live experiences" at bounding box center [255, 30] width 44 height 4
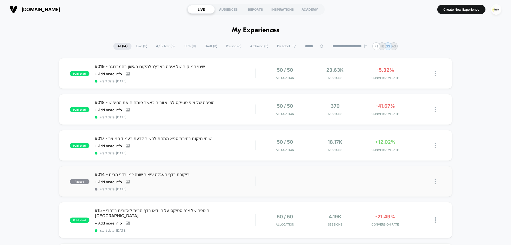
scroll to position [27, 0]
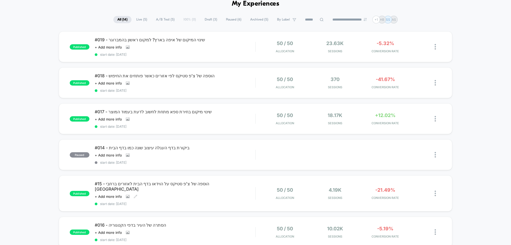
drag, startPoint x: 218, startPoint y: 186, endPoint x: 226, endPoint y: 186, distance: 8.3
click at [218, 186] on span "#15 - הוספה של צ'פ סטיקס על הוידאו בדף הבית לאזורים ברחבי הארץ" at bounding box center [175, 186] width 160 height 11
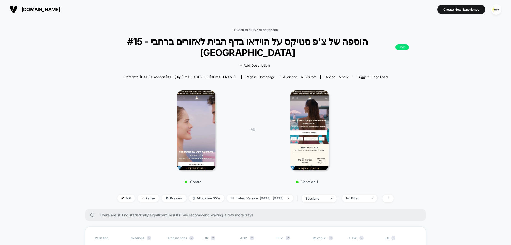
click at [245, 30] on link "< Back to all live experiences" at bounding box center [255, 30] width 44 height 4
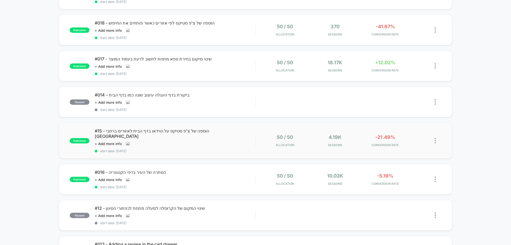
scroll to position [80, 0]
click at [200, 169] on div "#016 - הסתרה של העיר בדפי הקטגוריה Click to view images Click to edit experienc…" at bounding box center [175, 178] width 160 height 19
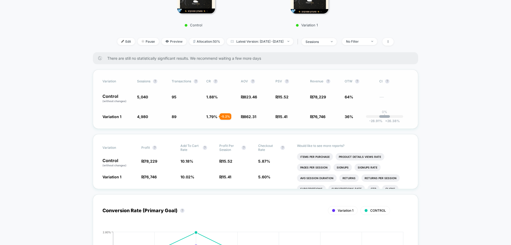
scroll to position [133, 0]
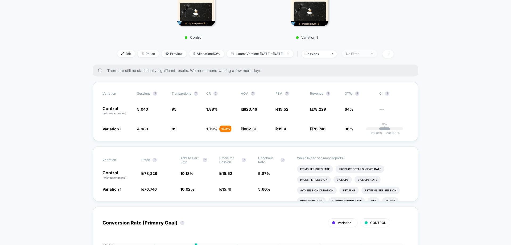
click at [367, 52] on div "No Filter" at bounding box center [356, 54] width 21 height 4
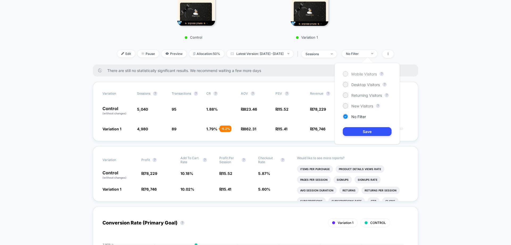
click at [367, 73] on span "Mobile Visitors" at bounding box center [364, 74] width 26 height 5
click at [368, 129] on button "Save" at bounding box center [367, 131] width 49 height 9
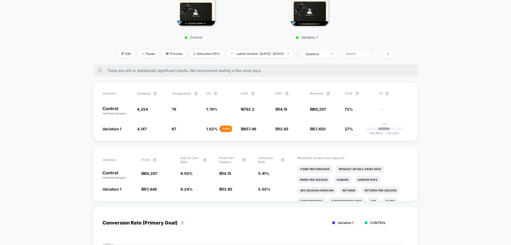
click at [366, 54] on div "Mobile" at bounding box center [356, 54] width 21 height 4
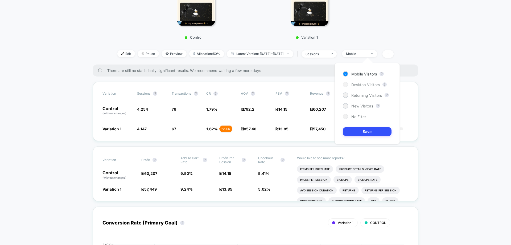
click at [373, 84] on span "Desktop Visitors" at bounding box center [365, 84] width 28 height 5
click at [365, 133] on button "Save" at bounding box center [367, 131] width 49 height 9
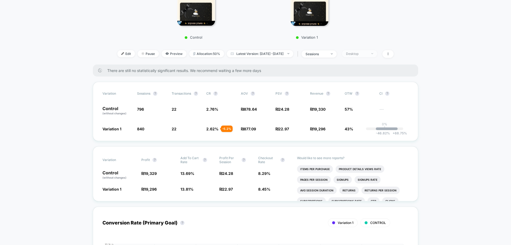
click at [367, 55] on div "Desktop" at bounding box center [356, 54] width 21 height 4
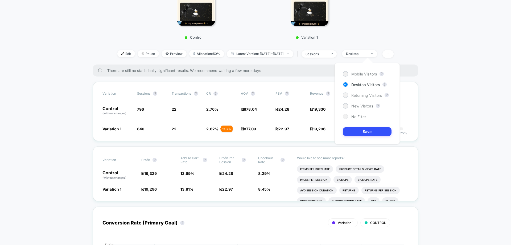
click at [362, 94] on span "Returning Visitors" at bounding box center [366, 95] width 31 height 5
click at [369, 126] on div "Mobile Visitors ? Desktop Visitors ? Returning Visitors ? New Visitors ? No Fil…" at bounding box center [367, 103] width 65 height 81
click at [369, 129] on button "Save" at bounding box center [367, 131] width 49 height 9
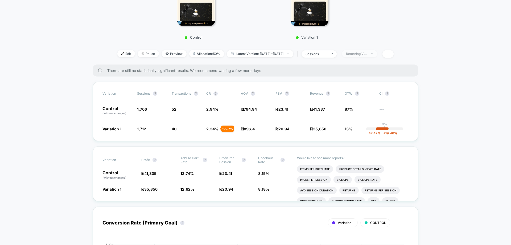
click at [367, 55] on div "Returning Visitors" at bounding box center [356, 54] width 21 height 4
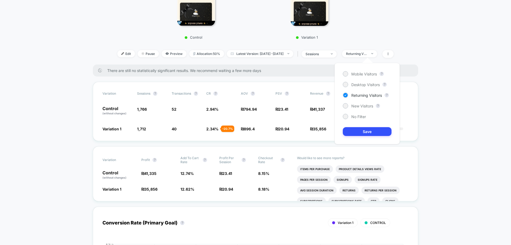
click at [357, 103] on div "Mobile Visitors ? Desktop Visitors ? Returning Visitors ? New Visitors ? No Fil…" at bounding box center [367, 103] width 65 height 81
click at [357, 105] on span "New Visitors" at bounding box center [362, 106] width 22 height 5
click at [359, 134] on button "Save" at bounding box center [367, 131] width 49 height 9
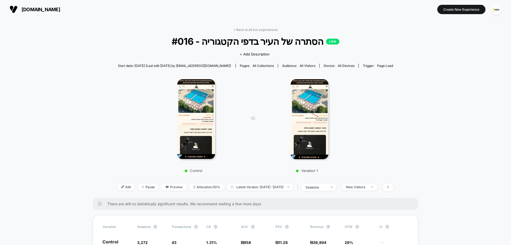
click at [184, 110] on img at bounding box center [196, 119] width 38 height 80
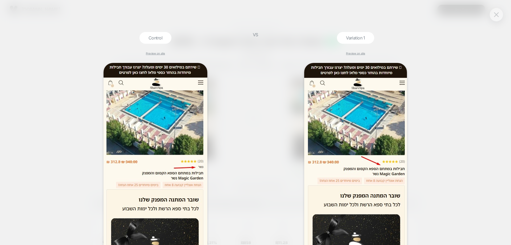
click at [499, 15] on button at bounding box center [496, 15] width 8 height 8
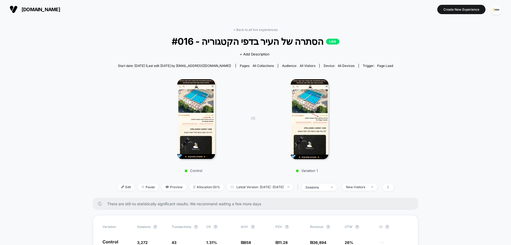
click at [257, 31] on link "< Back to all live experiences" at bounding box center [255, 30] width 44 height 4
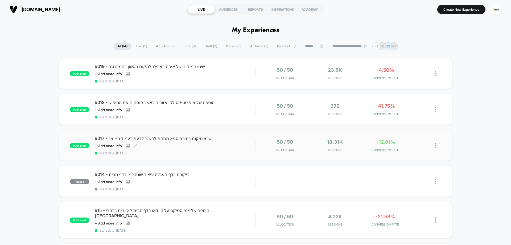
click at [196, 149] on div "#017 - שינוי מיקום בחירת ספא מתחת לחשוב לדעת בעמוד המוצר Click to view images C…" at bounding box center [175, 144] width 160 height 19
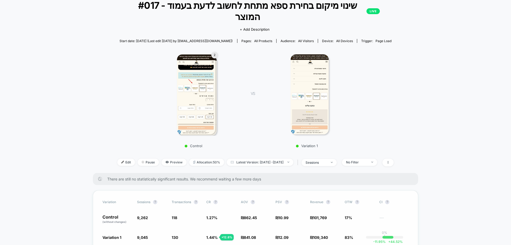
scroll to position [133, 0]
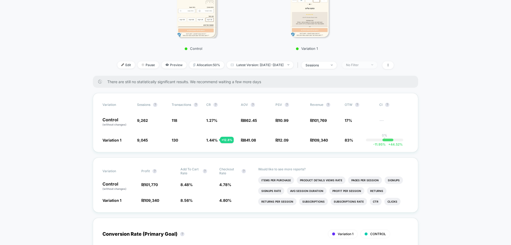
click at [366, 61] on span "No Filter" at bounding box center [359, 64] width 35 height 7
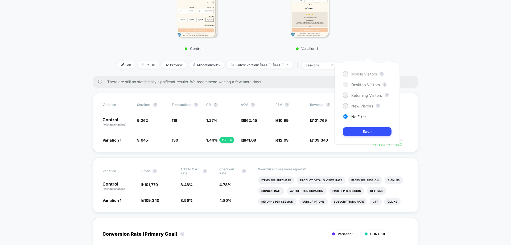
click at [367, 73] on span "Mobile Visitors" at bounding box center [364, 74] width 26 height 5
click at [378, 126] on div "Mobile Visitors ? Desktop Visitors ? Returning Visitors ? New Visitors ? No Fil…" at bounding box center [367, 103] width 65 height 81
click at [375, 130] on button "Save" at bounding box center [367, 131] width 49 height 9
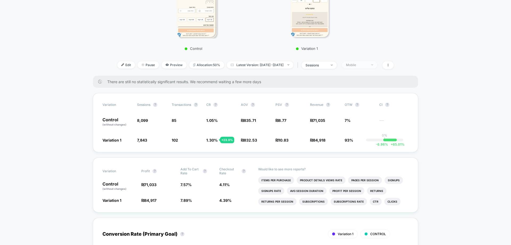
click at [366, 63] on div "Mobile" at bounding box center [356, 65] width 21 height 4
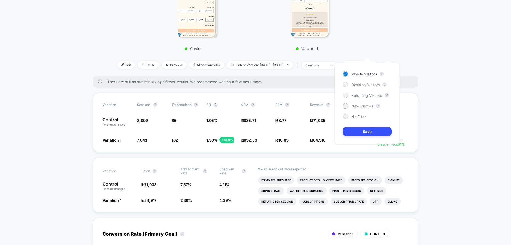
click at [366, 85] on span "Desktop Visitors" at bounding box center [365, 84] width 28 height 5
click at [368, 128] on button "Save" at bounding box center [367, 131] width 49 height 9
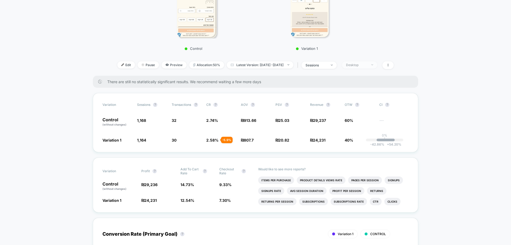
click at [367, 63] on div "Desktop" at bounding box center [356, 65] width 21 height 4
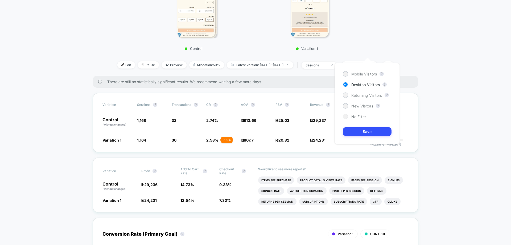
click at [369, 96] on span "Returning Visitors" at bounding box center [366, 95] width 31 height 5
click at [367, 131] on button "Save" at bounding box center [367, 131] width 49 height 9
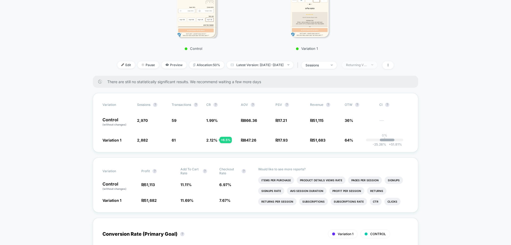
click at [365, 63] on div "Returning Visitors" at bounding box center [356, 65] width 21 height 4
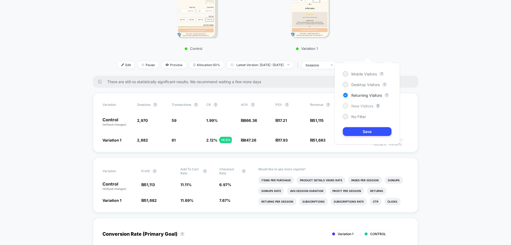
click at [371, 108] on div "Mobile Visitors ? Desktop Visitors ? Returning Visitors ? New Visitors ? No Fil…" at bounding box center [367, 103] width 65 height 81
click at [365, 105] on span "New Visitors" at bounding box center [362, 106] width 22 height 5
click at [367, 130] on button "Save" at bounding box center [367, 131] width 49 height 9
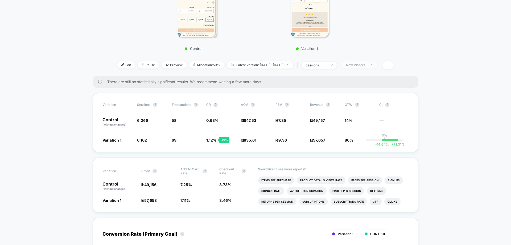
click at [366, 63] on div "New Visitors" at bounding box center [356, 65] width 21 height 4
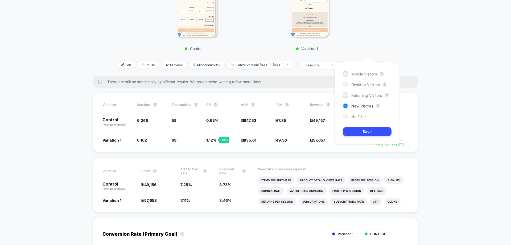
click at [362, 116] on span "No Filter" at bounding box center [358, 116] width 15 height 5
click at [365, 130] on button "Save" at bounding box center [367, 131] width 49 height 9
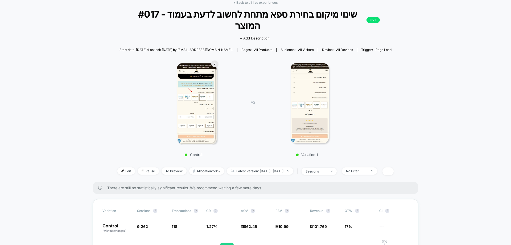
scroll to position [27, 0]
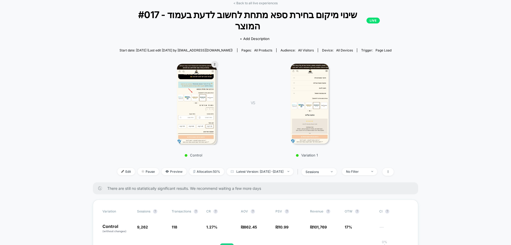
click at [195, 86] on img at bounding box center [196, 104] width 38 height 80
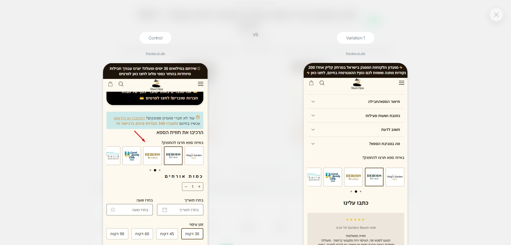
click at [500, 18] on button at bounding box center [496, 15] width 8 height 8
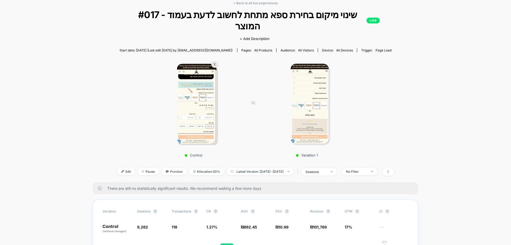
click at [273, 6] on div "< Back to all live experiences #017 - שינוי מיקום בחירת ספא מתחת לחשוב לדעת בעמ…" at bounding box center [255, 91] width 276 height 181
click at [272, 4] on link "< Back to all live experiences" at bounding box center [255, 3] width 44 height 4
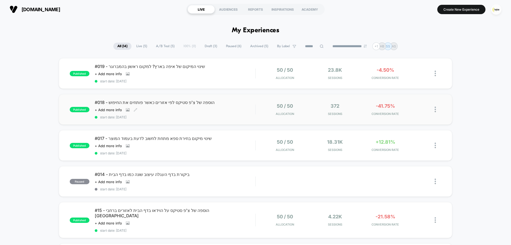
click at [205, 106] on div "#018 - הוספה של צ'פ סטיקס לפי אזורים כאשר פותחים את החיפוש Click to view images…" at bounding box center [175, 109] width 160 height 19
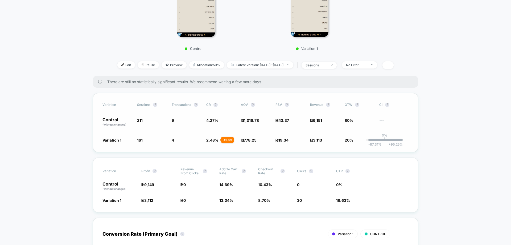
scroll to position [106, 0]
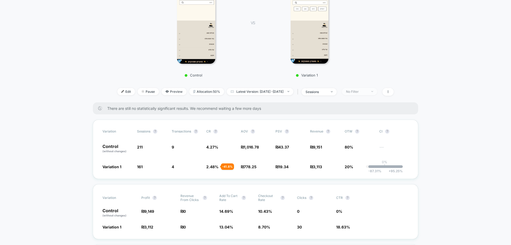
click at [370, 88] on span "No Filter" at bounding box center [359, 91] width 35 height 7
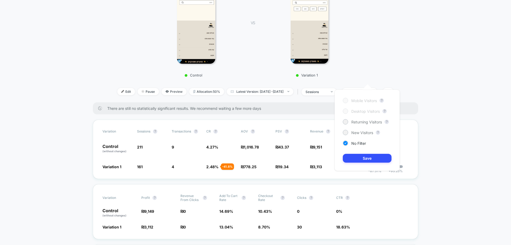
drag, startPoint x: 360, startPoint y: 123, endPoint x: 364, endPoint y: 138, distance: 15.2
click at [360, 123] on span "Returning Visitors" at bounding box center [366, 121] width 31 height 5
click at [366, 157] on button "Save" at bounding box center [367, 158] width 49 height 9
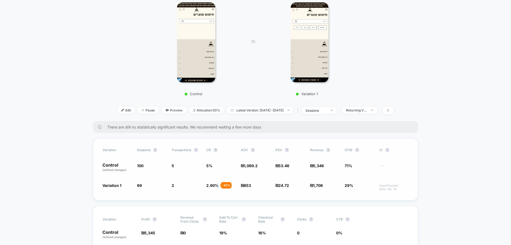
scroll to position [106, 0]
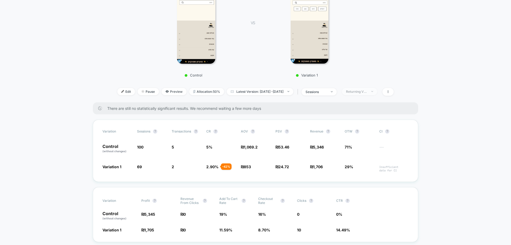
click at [373, 88] on span "Returning Visitors" at bounding box center [359, 91] width 35 height 7
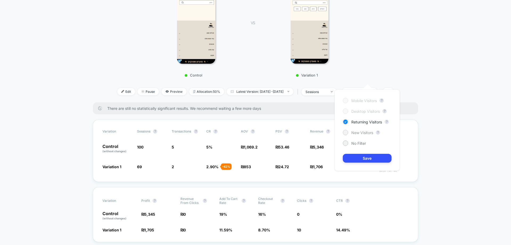
click at [355, 131] on span "New Visitors" at bounding box center [362, 132] width 22 height 5
drag, startPoint x: 361, startPoint y: 154, endPoint x: 354, endPoint y: 167, distance: 13.9
click at [361, 155] on button "Save" at bounding box center [367, 158] width 49 height 9
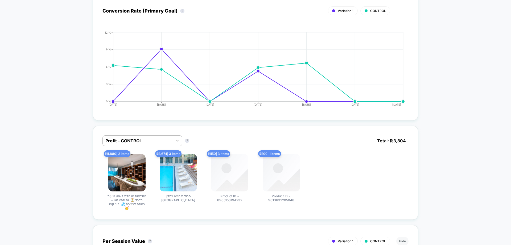
scroll to position [406, 0]
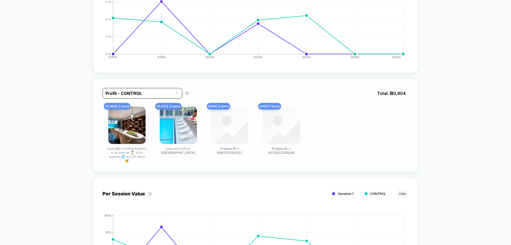
click at [142, 90] on div at bounding box center [137, 93] width 64 height 6
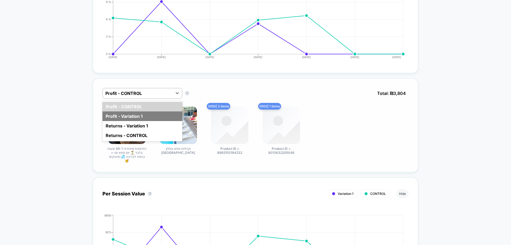
click at [144, 111] on div "Profit - Variation 1" at bounding box center [142, 116] width 80 height 10
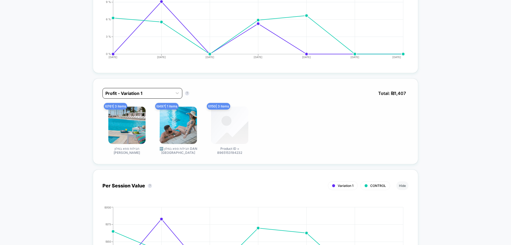
click at [150, 90] on div at bounding box center [137, 93] width 64 height 6
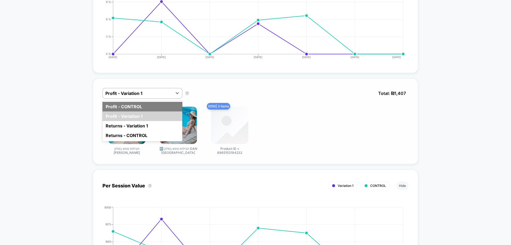
click at [151, 102] on div "Profit - CONTROL" at bounding box center [142, 107] width 80 height 10
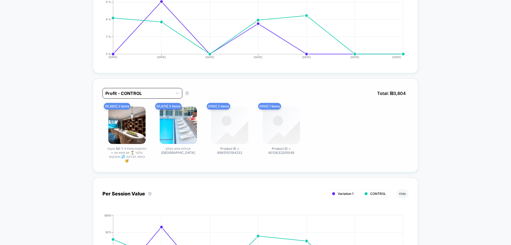
click at [155, 90] on div at bounding box center [137, 93] width 64 height 6
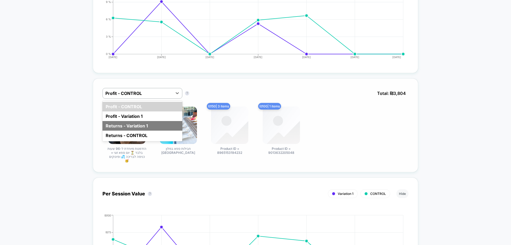
click at [150, 121] on div "Returns - Variation 1" at bounding box center [142, 126] width 80 height 10
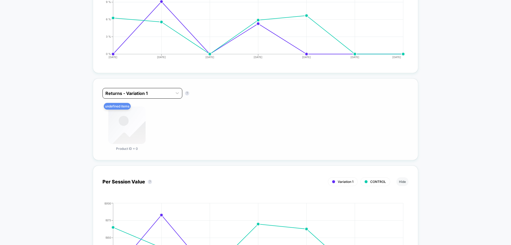
click at [158, 90] on div at bounding box center [137, 93] width 64 height 6
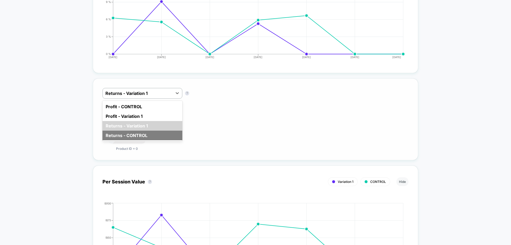
click at [151, 130] on div "Returns - CONTROL" at bounding box center [142, 135] width 80 height 10
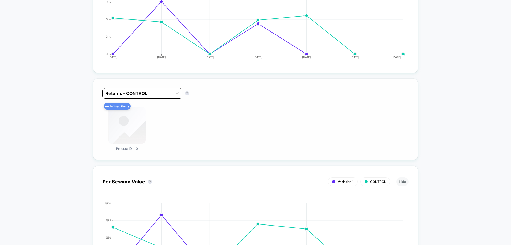
click at [156, 90] on div at bounding box center [137, 93] width 64 height 6
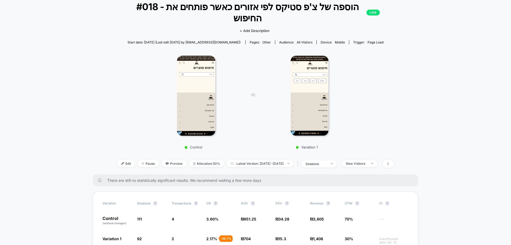
scroll to position [34, 0]
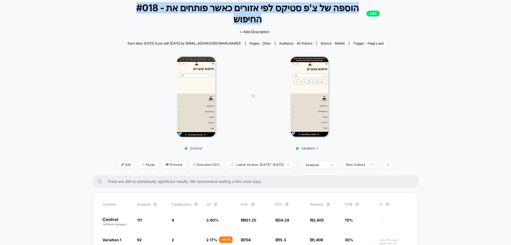
drag, startPoint x: 140, startPoint y: 8, endPoint x: 354, endPoint y: 10, distance: 214.5
click at [354, 10] on span "#018 - הוספה של צ'פ סטיקס לפי אזורים כאשר פותחים את החיפוש LIVE" at bounding box center [255, 13] width 249 height 22
copy span "#018 - הוספה של צ'פ סטיקס לפי אזורים כאשר פותחים את החיפוש"
click at [207, 76] on img at bounding box center [196, 97] width 39 height 80
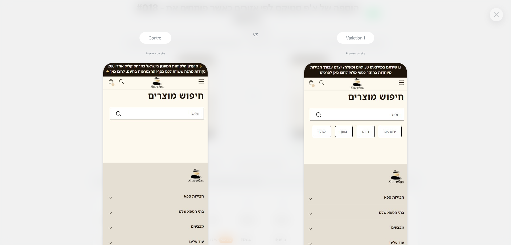
click at [258, 68] on div "VS" at bounding box center [255, 138] width 13 height 213
click at [495, 13] on img at bounding box center [496, 14] width 5 height 5
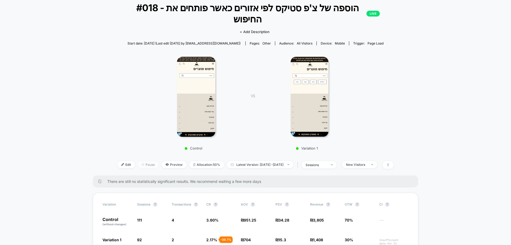
click at [139, 161] on span "Pause" at bounding box center [148, 164] width 21 height 7
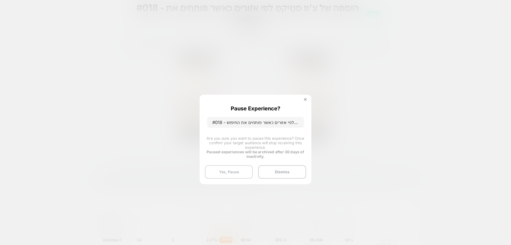
click at [228, 170] on button "Yes, Pause" at bounding box center [229, 171] width 48 height 13
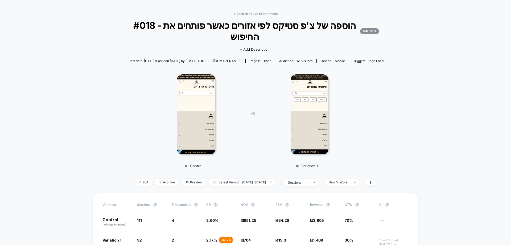
scroll to position [0, 0]
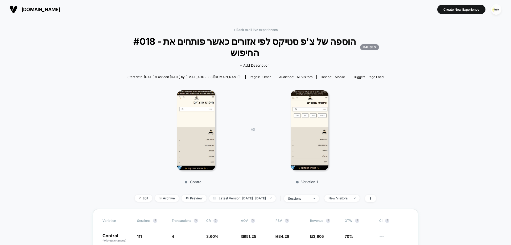
click at [257, 30] on link "< Back to all live experiences" at bounding box center [255, 30] width 44 height 4
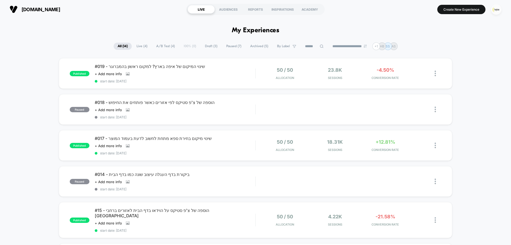
click at [496, 10] on img "button" at bounding box center [496, 9] width 10 height 10
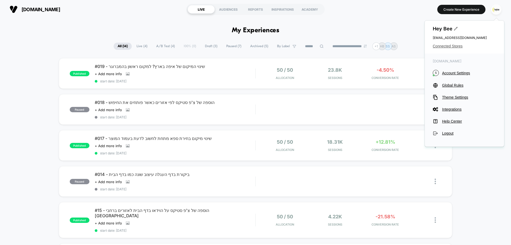
click at [451, 45] on span "Connected Stores" at bounding box center [464, 46] width 63 height 4
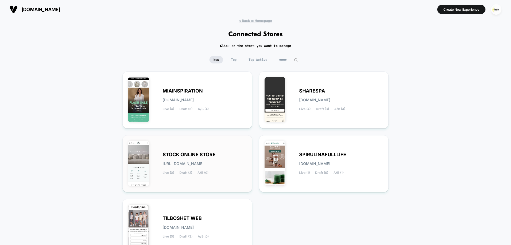
click at [199, 152] on span "STOCK ONLINE STORE" at bounding box center [189, 154] width 53 height 4
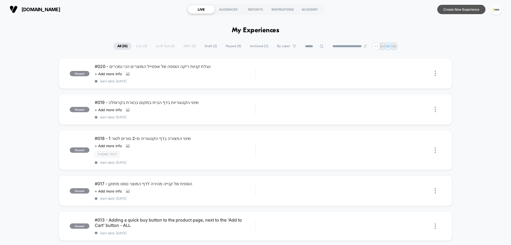
click at [461, 10] on button "Create New Experience" at bounding box center [461, 9] width 48 height 9
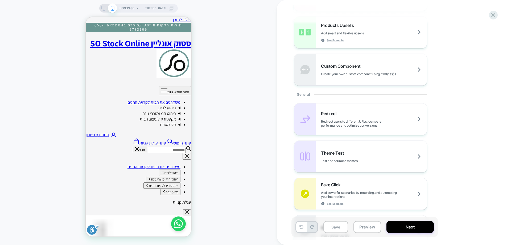
scroll to position [160, 0]
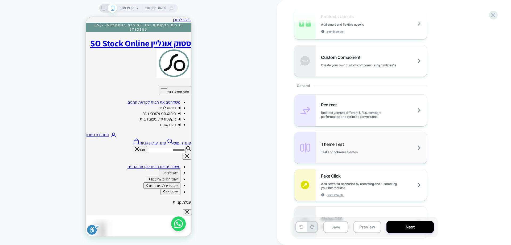
click at [0, 0] on span "Test and optimize themes" at bounding box center [0, 0] width 0 height 0
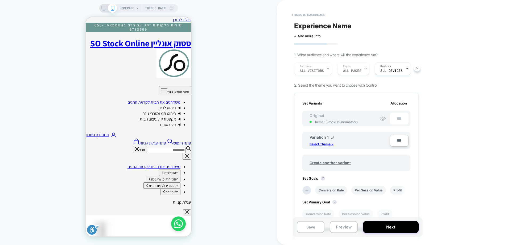
scroll to position [0, 1]
click at [81, 75] on p "Select Theme >" at bounding box center [79, 73] width 6 height 4
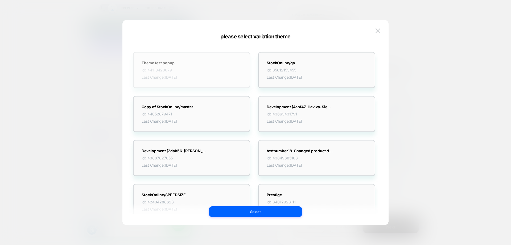
click at [187, 67] on div "Theme test popup id: 144110420079 Last Change: [DATE]" at bounding box center [191, 70] width 117 height 36
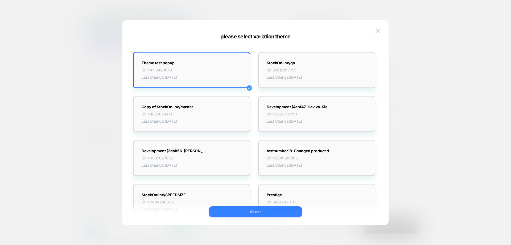
click at [270, 211] on button "Select" at bounding box center [255, 211] width 93 height 11
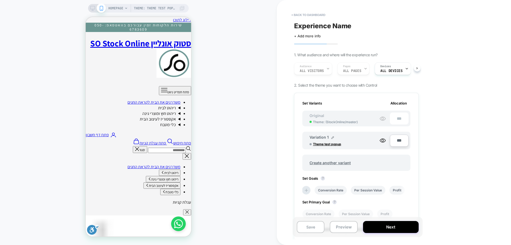
click at [314, 73] on div "Audience All Visitors Pages ALL PAGES Devices ALL DEVICES" at bounding box center [353, 69] width 125 height 18
click at [232, 125] on div "Theme: Theme test popup HOMEPAGE Theme: Theme test popup" at bounding box center [138, 122] width 277 height 234
click at [73, 110] on icon at bounding box center [36, 108] width 73 height 6
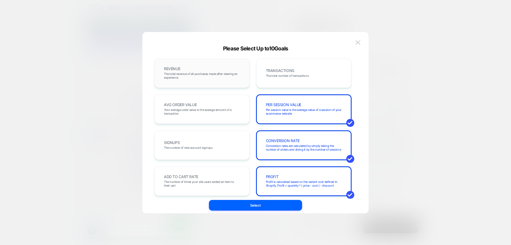
click at [84, 138] on div "REVENUE The total revenue of all purchases made after viewing an experience" at bounding box center [42, 152] width 84 height 28
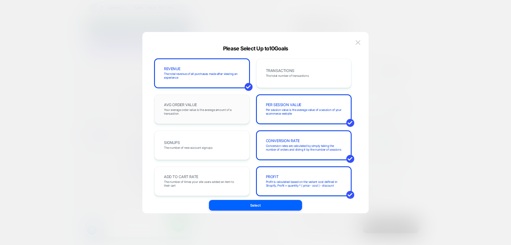
click at [212, 108] on span "Your average order value is the average amount of a transaction" at bounding box center [202, 111] width 76 height 7
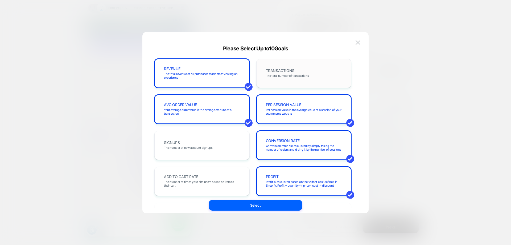
click at [284, 74] on span "The total number of transactions" at bounding box center [287, 76] width 43 height 4
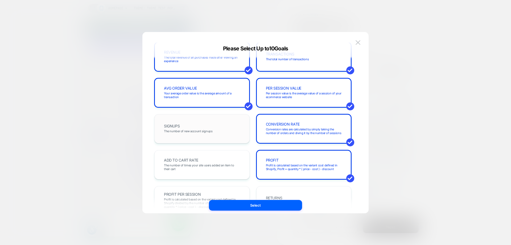
scroll to position [80, 0]
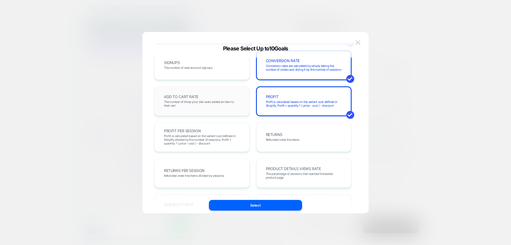
click at [73, 183] on span "The number of times your site users added an item to their cart" at bounding box center [36, 186] width 73 height 6
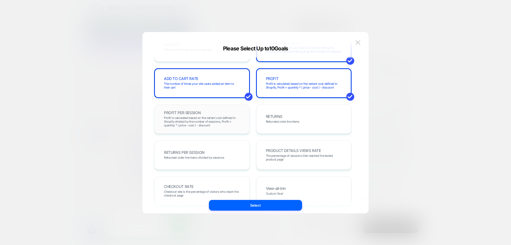
scroll to position [133, 0]
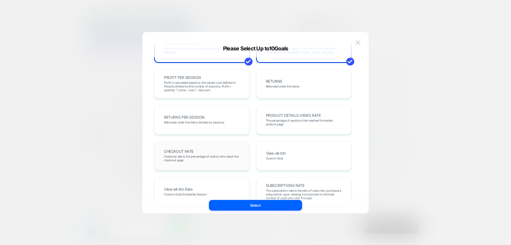
click at [84, 228] on div "CHECKOUT RATE Checkout rate is the percentage of visitors who reach the checkou…" at bounding box center [42, 231] width 84 height 6
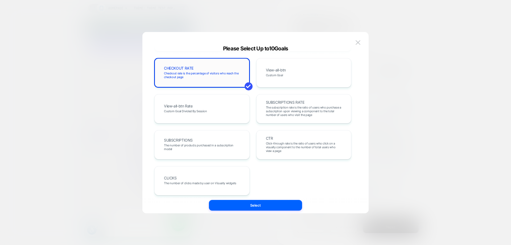
scroll to position [220, 0]
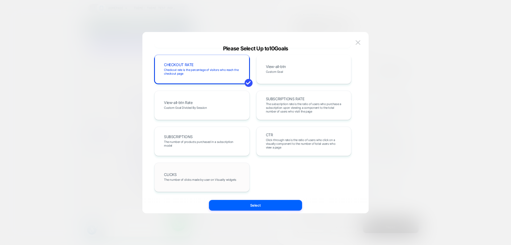
click at [214, 165] on div "CLICKS The number of clicks made by user on Visually widgets" at bounding box center [201, 176] width 95 height 29
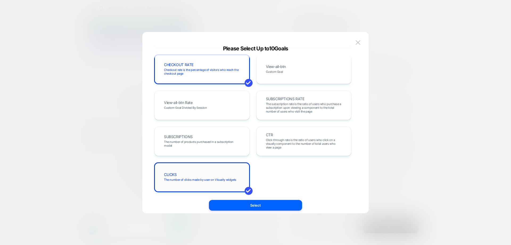
click at [84, 127] on div "CLICKS The number of clicks made by user on Visually widgets" at bounding box center [74, 124] width 19 height 6
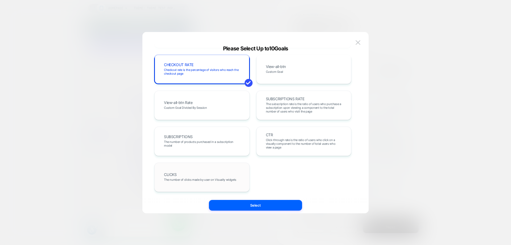
click at [84, 127] on div "CLICKS The number of clicks made by user on Visually widgets" at bounding box center [74, 124] width 19 height 6
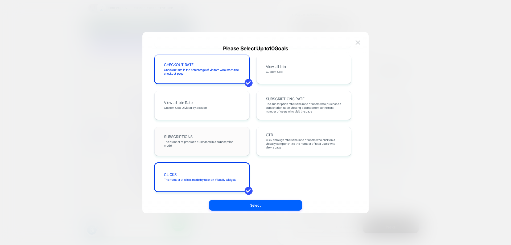
scroll to position [113, 0]
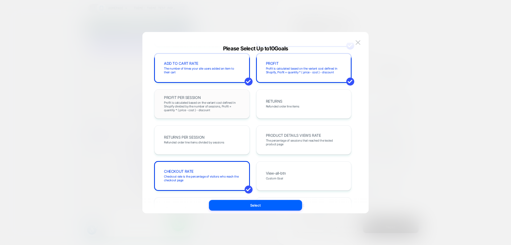
click at [219, 109] on span "Profit is calculated based on the variant cost defined in Shopify divided by th…" at bounding box center [202, 106] width 76 height 11
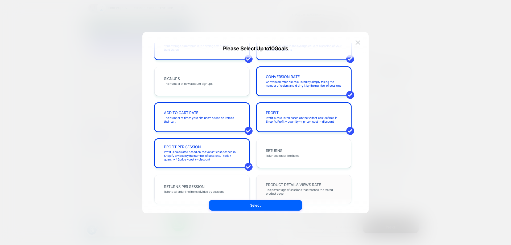
scroll to position [0, 0]
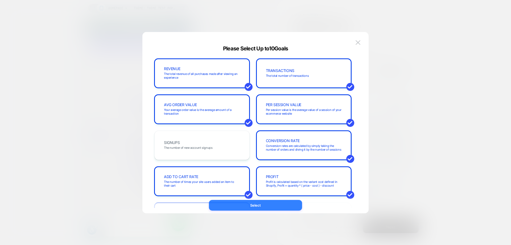
click at [261, 203] on button "Select" at bounding box center [255, 205] width 93 height 11
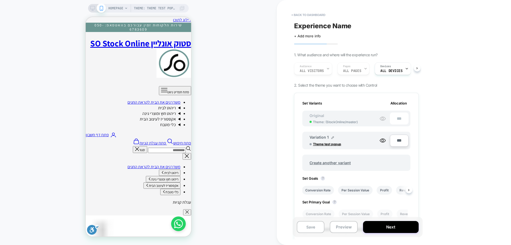
scroll to position [58, 0]
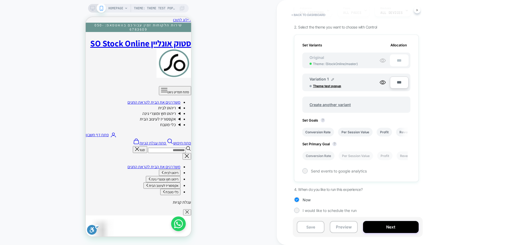
click at [73, 138] on li "Conversion Rate" at bounding box center [36, 136] width 73 height 6
click at [312, 170] on span "Send events to google analytics" at bounding box center [339, 170] width 56 height 5
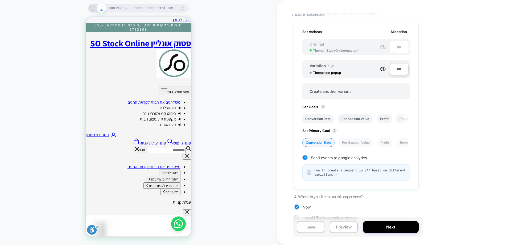
scroll to position [79, 0]
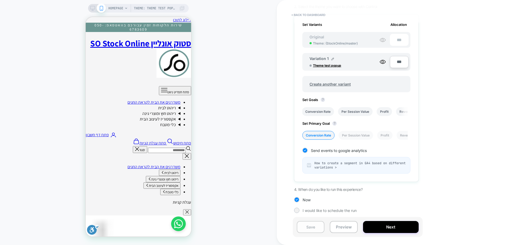
click at [84, 205] on button "Save" at bounding box center [42, 194] width 84 height 22
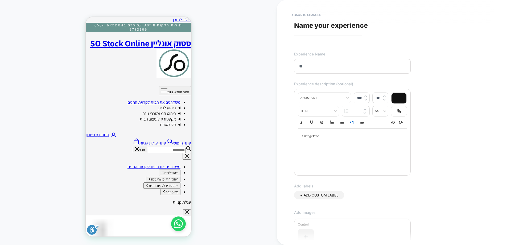
type input "*"
click at [370, 65] on input "**********" at bounding box center [352, 66] width 117 height 15
click at [357, 67] on input "**********" at bounding box center [352, 66] width 117 height 15
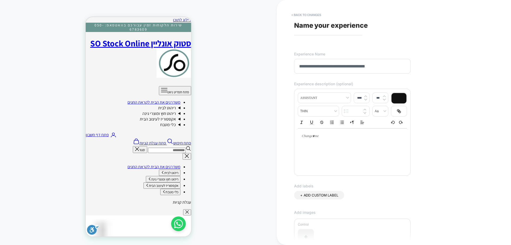
type input "**********"
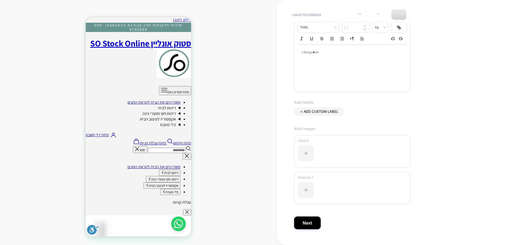
scroll to position [95, 0]
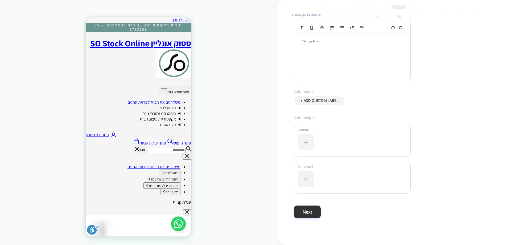
click at [306, 211] on button "Next" at bounding box center [307, 211] width 27 height 13
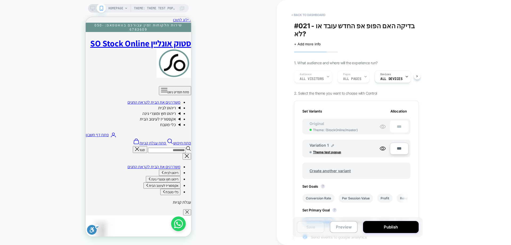
scroll to position [0, 1]
click at [339, 226] on button "Preview" at bounding box center [344, 227] width 28 height 12
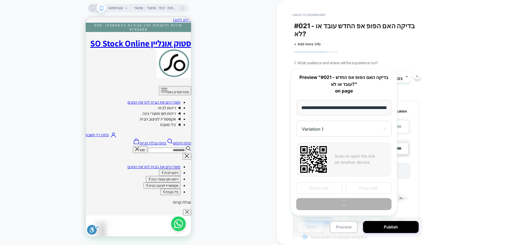
scroll to position [0, 42]
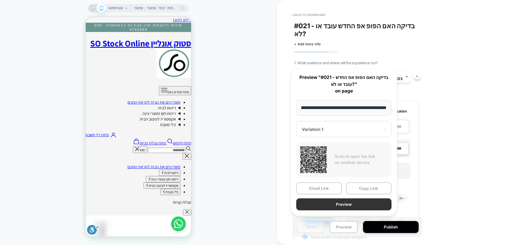
click at [334, 210] on button "Preview" at bounding box center [343, 204] width 95 height 12
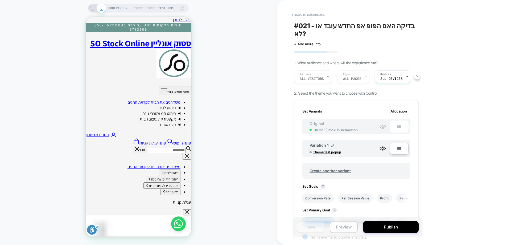
click at [341, 228] on button "Preview" at bounding box center [344, 227] width 28 height 12
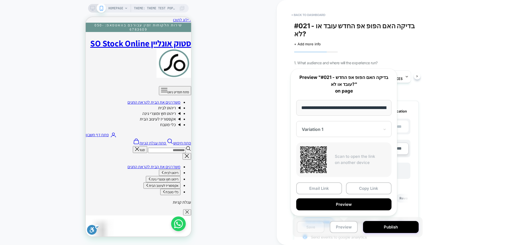
click at [331, 130] on div at bounding box center [341, 128] width 78 height 5
click at [0, 0] on div "CONTROL" at bounding box center [0, 0] width 0 height 0
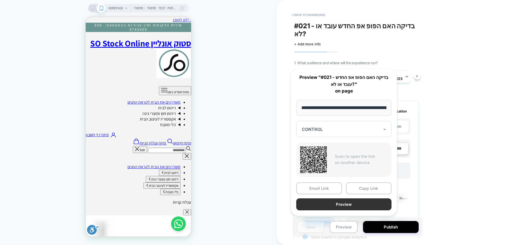
click at [341, 207] on button "Preview" at bounding box center [343, 204] width 95 height 12
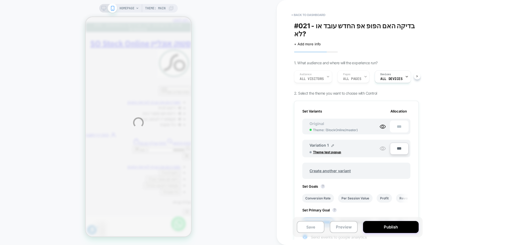
click at [296, 36] on div "HOMEPAGE Theme: MAIN < back to dashboard #021 - בדיקה האם הפופ אפ החדש עובד או …" at bounding box center [255, 122] width 511 height 245
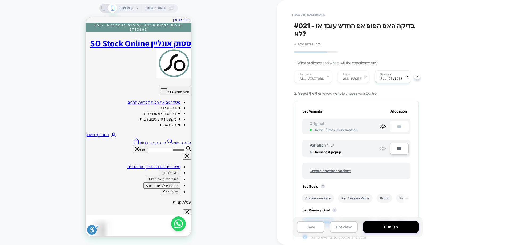
click at [105, 182] on span "+ Add more info" at bounding box center [52, 182] width 105 height 0
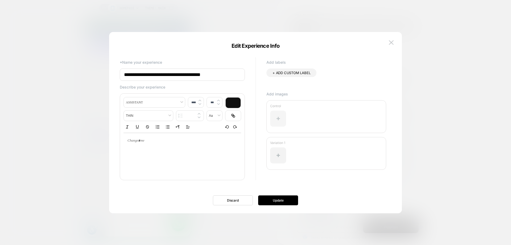
click at [271, 124] on div at bounding box center [278, 118] width 16 height 16
click at [282, 118] on div at bounding box center [278, 118] width 16 height 16
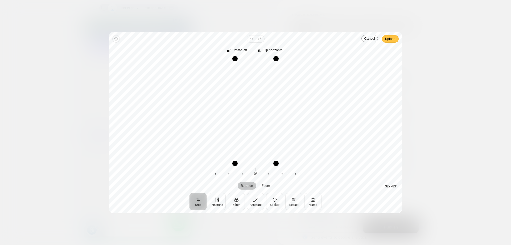
click at [394, 41] on span "Upload" at bounding box center [390, 39] width 10 height 6
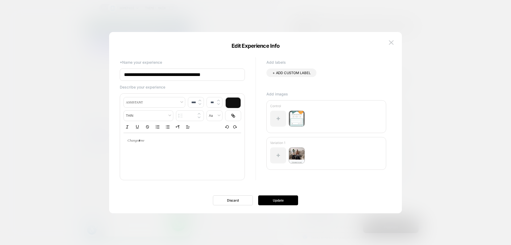
type input "****"
click at [183, 141] on p at bounding box center [180, 140] width 103 height 5
type input "****"
click at [285, 201] on button "Update" at bounding box center [278, 200] width 40 height 10
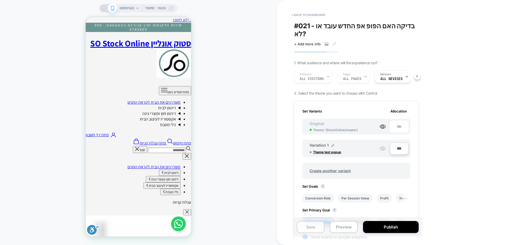
click at [307, 227] on button "Save" at bounding box center [311, 227] width 28 height 12
click at [236, 36] on div "HOMEPAGE Theme: MAIN" at bounding box center [138, 122] width 277 height 234
click at [308, 14] on button "< back to dashboard" at bounding box center [308, 15] width 39 height 9
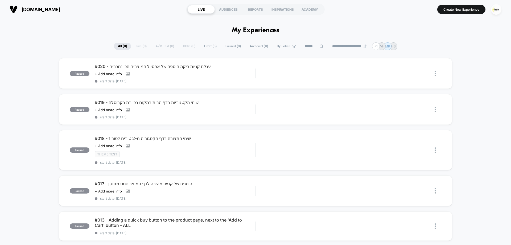
click at [206, 44] on span "Draft ( 3 )" at bounding box center [210, 46] width 20 height 7
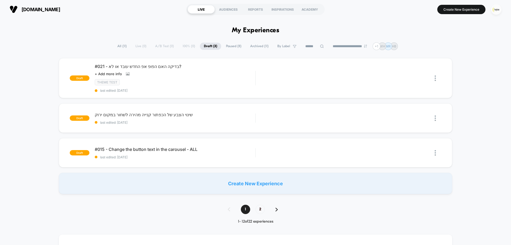
click at [496, 12] on img "button" at bounding box center [496, 9] width 10 height 10
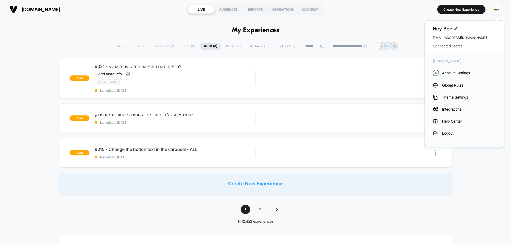
click at [444, 48] on span "Connected Stores" at bounding box center [464, 46] width 63 height 4
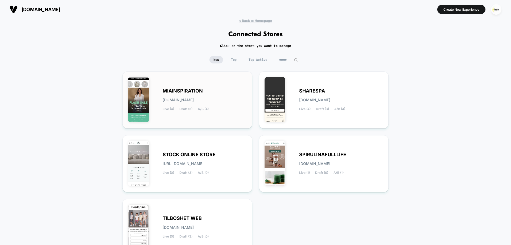
click at [206, 102] on div "MIAINSPIRATION miainspiration.myshopify.com Live (4) Draft (3) A/B (4)" at bounding box center [205, 100] width 84 height 22
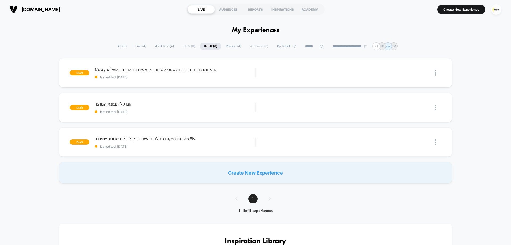
click at [139, 46] on span "Live ( 4 )" at bounding box center [140, 46] width 19 height 7
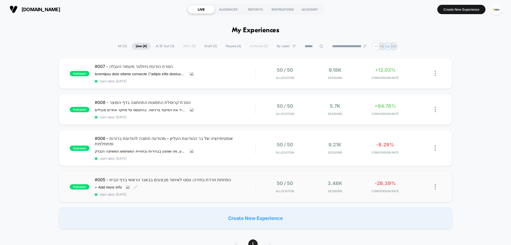
click at [213, 186] on div "#005 - הפחתת חרדת בחירה: טסט לאיחוד מבצעים בבאנר הראשי בדף הבית Click to view i…" at bounding box center [175, 186] width 160 height 19
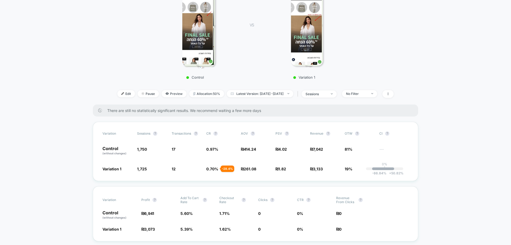
scroll to position [27, 0]
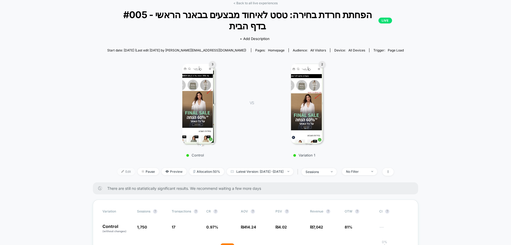
click at [119, 168] on span "Edit" at bounding box center [126, 171] width 18 height 7
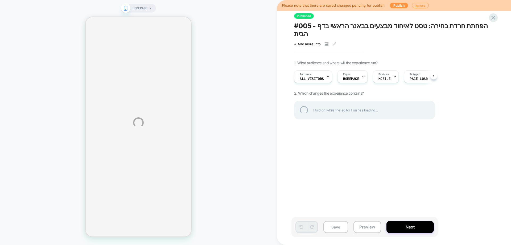
click at [395, 6] on div "HOMEPAGE Please note that there are saved changes pending for publish Publish I…" at bounding box center [255, 122] width 511 height 245
click at [397, 5] on div "HOMEPAGE Please note that there are saved changes pending for publish Publish I…" at bounding box center [255, 122] width 511 height 245
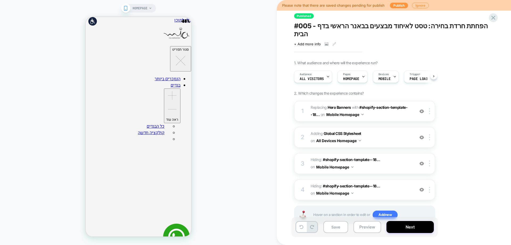
scroll to position [0, 0]
click at [397, 5] on button "Publish" at bounding box center [399, 6] width 18 height 6
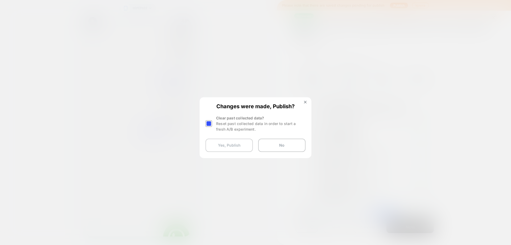
click at [233, 145] on button "Yes, Publish" at bounding box center [228, 144] width 47 height 13
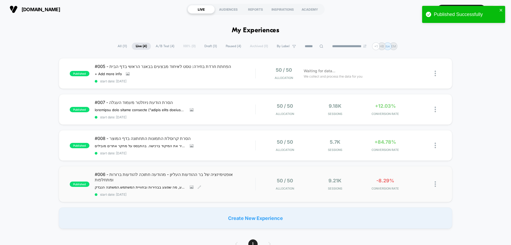
click at [223, 181] on div "#006 - אופטימיזציה של בר ההודעות העליון - מהודעה חתוכה להודעות ברורות ומתחלפות …" at bounding box center [175, 183] width 160 height 25
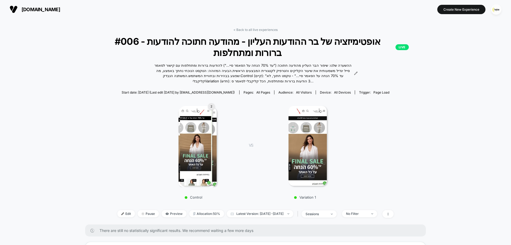
click at [261, 31] on link "< Back to all live experiences" at bounding box center [255, 30] width 44 height 4
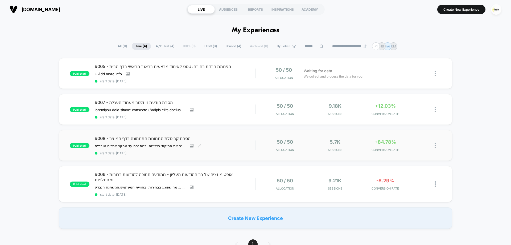
click at [225, 148] on div "#008 - הסרת קרוסלת התמונות התחתונה בדף המוצר ההשערה שלנו: הסרת קרוסלת התמונות ה…" at bounding box center [175, 144] width 160 height 19
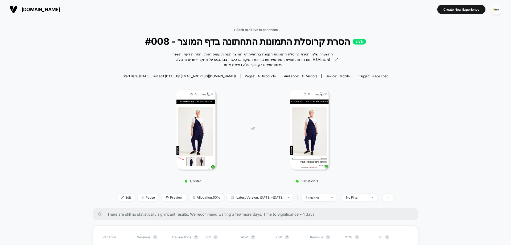
click at [268, 29] on link "< Back to all live experiences" at bounding box center [255, 30] width 44 height 4
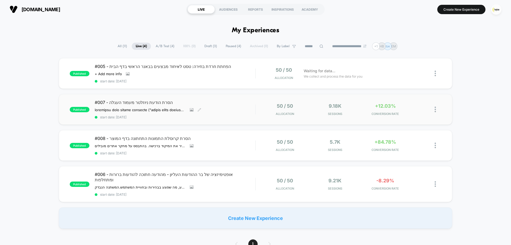
click at [232, 111] on div "#007 - הסרת הודעת ניוזלטר מעמוד העגלה השערה הסרת הצעת ההרשמה לניוזלטר ("הירשמי …" at bounding box center [175, 109] width 160 height 19
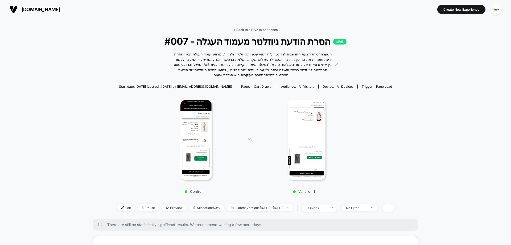
click at [247, 30] on link "< Back to all live experiences" at bounding box center [255, 30] width 44 height 4
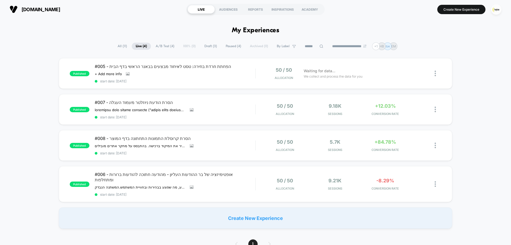
click at [494, 9] on img "button" at bounding box center [496, 9] width 10 height 10
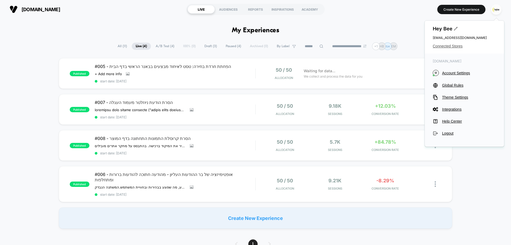
click at [452, 45] on span "Connected Stores" at bounding box center [464, 46] width 63 height 4
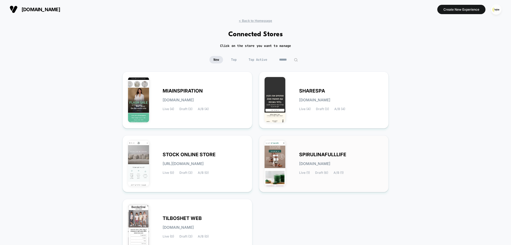
click at [321, 176] on div "SPIRULINAFULLLIFE spirulinafulllife.myshopify.com Live (1) Draft (6) A/B (1)" at bounding box center [324, 164] width 119 height 46
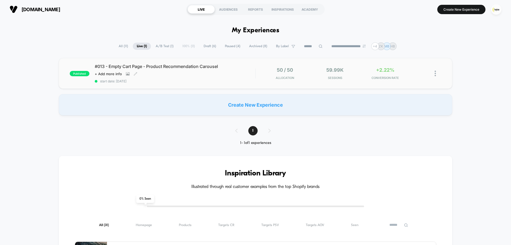
click at [220, 80] on span "start date: [DATE]" at bounding box center [175, 81] width 160 height 4
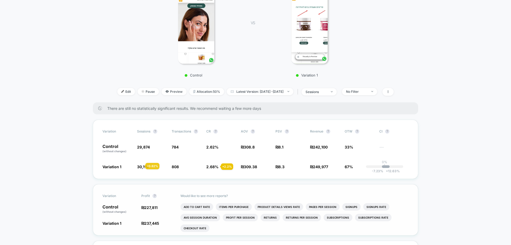
scroll to position [133, 0]
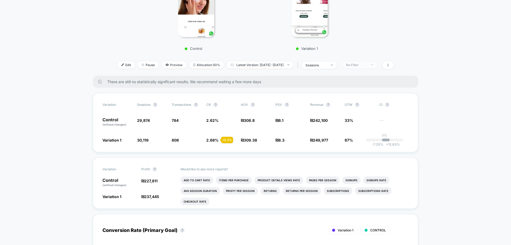
click at [367, 64] on div "No Filter" at bounding box center [356, 65] width 21 height 4
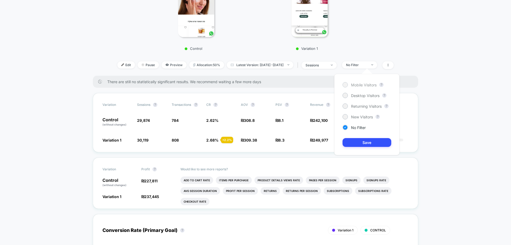
click at [367, 86] on span "Mobile Visitors" at bounding box center [364, 84] width 26 height 5
click at [373, 140] on button "Save" at bounding box center [366, 142] width 49 height 9
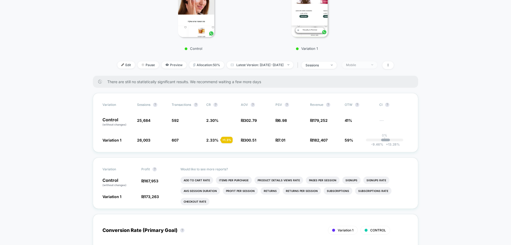
click at [362, 66] on div "Mobile" at bounding box center [356, 65] width 21 height 4
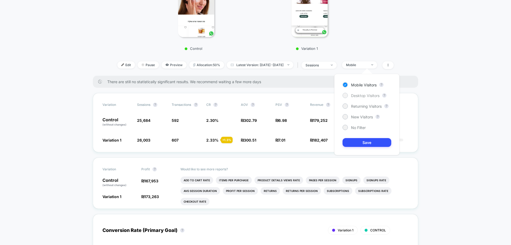
click at [359, 96] on span "Desktop Visitors" at bounding box center [365, 95] width 28 height 5
click at [368, 143] on button "Save" at bounding box center [366, 142] width 49 height 9
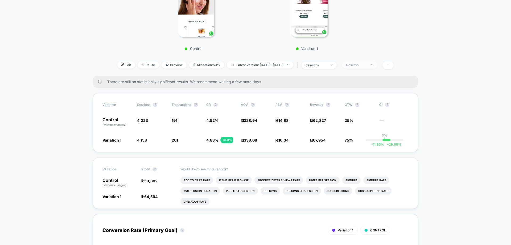
click at [367, 66] on div "Desktop" at bounding box center [356, 65] width 21 height 4
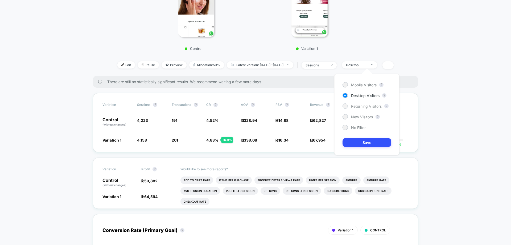
click at [363, 105] on span "Returning Visitors" at bounding box center [366, 106] width 31 height 5
click at [359, 136] on div "Mobile Visitors ? Desktop Visitors ? Returning Visitors ? New Visitors ? No Fil…" at bounding box center [366, 114] width 65 height 81
click at [356, 147] on div "Mobile Visitors ? Desktop Visitors ? Returning Visitors ? New Visitors ? No Fil…" at bounding box center [366, 114] width 65 height 81
click at [356, 143] on button "Save" at bounding box center [366, 142] width 49 height 9
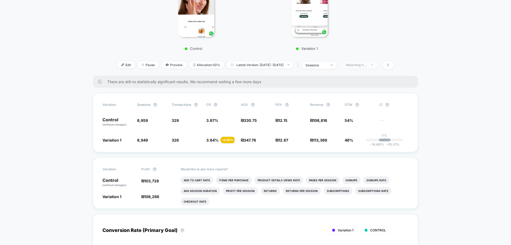
click at [355, 65] on div "Returning Visitors" at bounding box center [356, 65] width 21 height 4
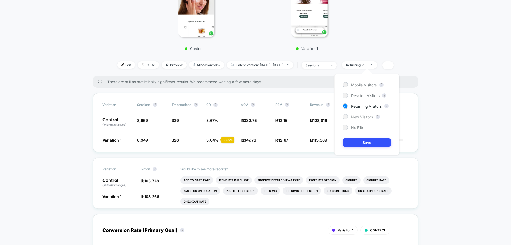
click at [363, 118] on span "New Visitors" at bounding box center [362, 116] width 22 height 5
drag, startPoint x: 364, startPoint y: 140, endPoint x: 364, endPoint y: 143, distance: 3.5
click at [364, 142] on button "Save" at bounding box center [366, 142] width 49 height 9
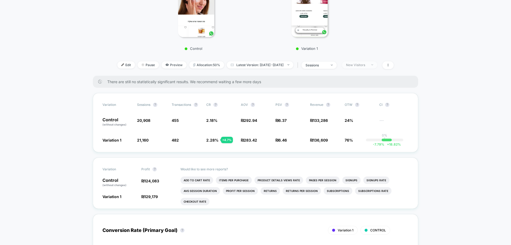
click at [367, 66] on div "New Visitors" at bounding box center [356, 65] width 21 height 4
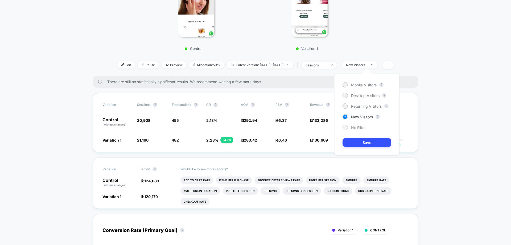
click at [358, 126] on span "No Filter" at bounding box center [358, 127] width 15 height 5
click at [363, 143] on button "Save" at bounding box center [366, 142] width 49 height 9
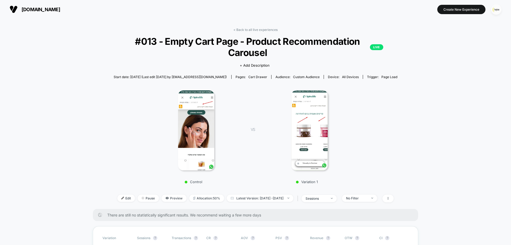
click at [498, 9] on img "button" at bounding box center [496, 9] width 10 height 10
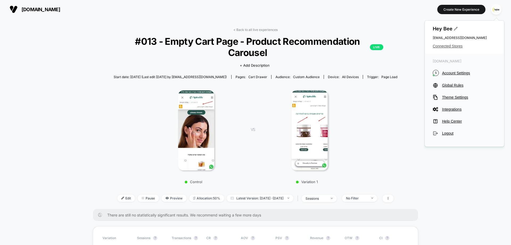
click at [441, 44] on span "Connected Stores" at bounding box center [464, 46] width 63 height 4
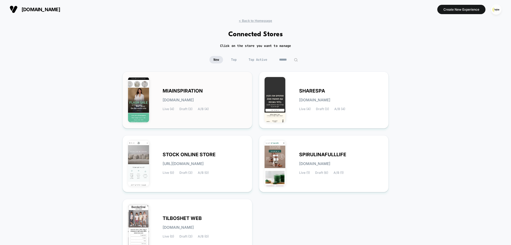
click at [183, 92] on span "MIAINSPIRATION" at bounding box center [183, 91] width 40 height 4
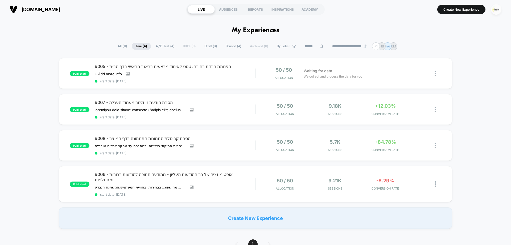
click at [495, 12] on img "button" at bounding box center [496, 9] width 10 height 10
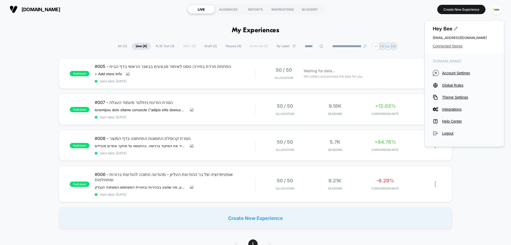
click at [450, 46] on span "Connected Stores" at bounding box center [464, 46] width 63 height 4
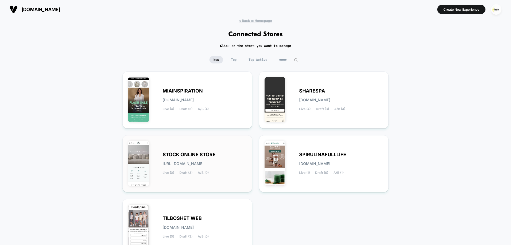
click at [205, 160] on div "STOCK ONLINE STORE stock-online_store.myshopify.com Live (0) Draft (3) A/B (0)" at bounding box center [205, 163] width 84 height 22
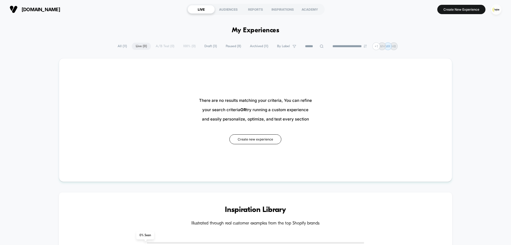
click at [210, 45] on span "Draft ( 3 )" at bounding box center [210, 46] width 20 height 7
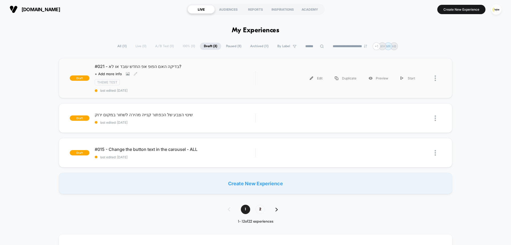
click at [187, 79] on div "Theme Test" at bounding box center [175, 82] width 160 height 6
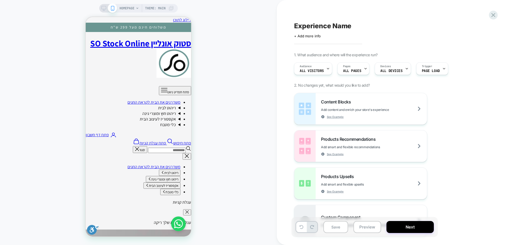
click at [314, 32] on div "Click to edit experience details + Add more info" at bounding box center [352, 34] width 117 height 8
click at [311, 39] on div "Experience Name Click to edit experience details + Add more info 1. What audien…" at bounding box center [391, 122] width 200 height 234
click at [0, 0] on span "+ Add more info" at bounding box center [0, 0] width 0 height 0
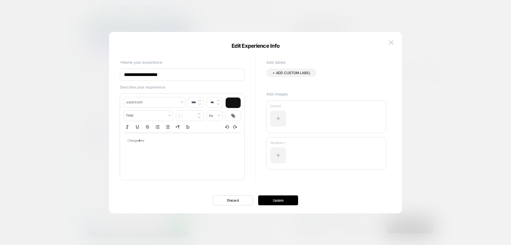
click at [213, 78] on input "**********" at bounding box center [182, 74] width 125 height 12
click at [167, 76] on input "**********" at bounding box center [182, 74] width 125 height 12
type input "**********"
click at [274, 197] on button "Update" at bounding box center [278, 200] width 40 height 10
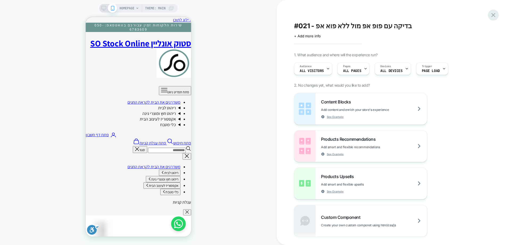
click at [493, 14] on icon at bounding box center [493, 14] width 7 height 7
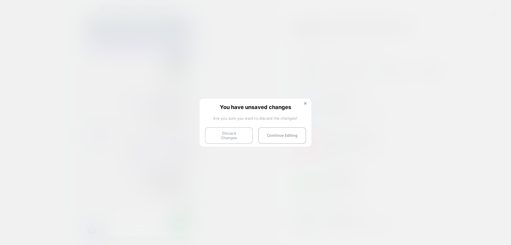
click at [233, 133] on button "Discard Changes" at bounding box center [229, 135] width 48 height 16
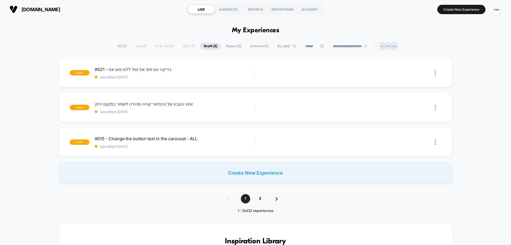
click at [495, 10] on img "button" at bounding box center [496, 9] width 10 height 10
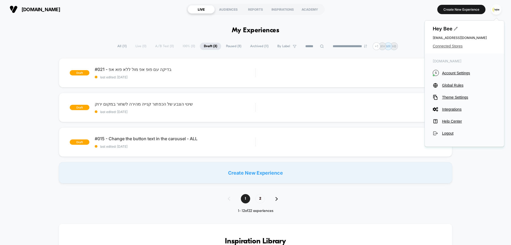
click at [445, 46] on span "Connected Stores" at bounding box center [464, 46] width 63 height 4
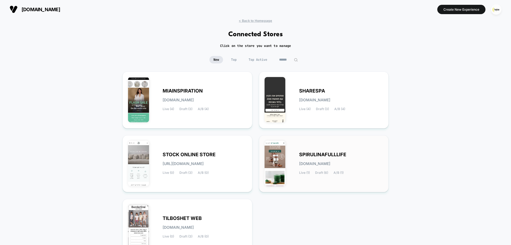
click at [332, 156] on span "SPIRULINAFULLLIFE" at bounding box center [322, 154] width 47 height 4
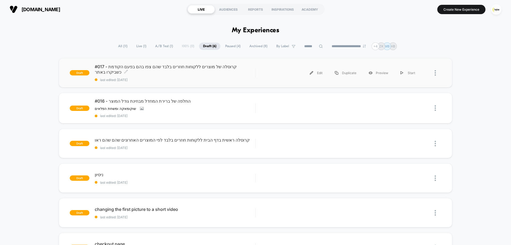
click at [168, 71] on span "#017 - קרוסלה של מוצרים ללקוחות חוזרים בלבד שהם צפו בהם בפעם הקודמת כשביקרו באת…" at bounding box center [175, 69] width 160 height 11
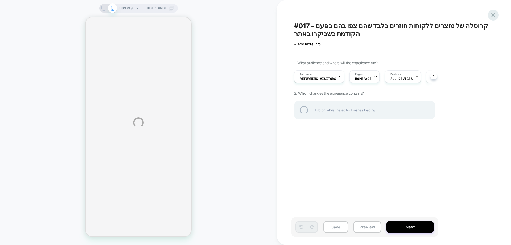
click at [491, 16] on div at bounding box center [493, 15] width 11 height 11
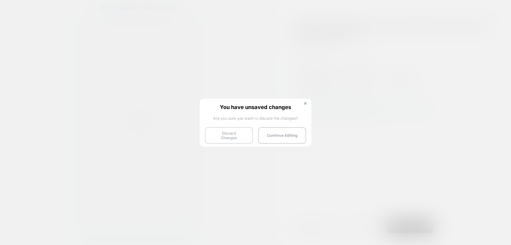
click at [225, 134] on button "Discard Changes" at bounding box center [229, 135] width 48 height 16
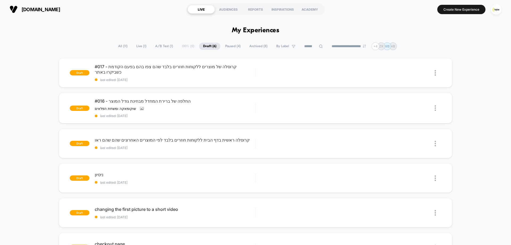
click at [160, 46] on span "A/B Test ( 1 )" at bounding box center [164, 46] width 26 height 7
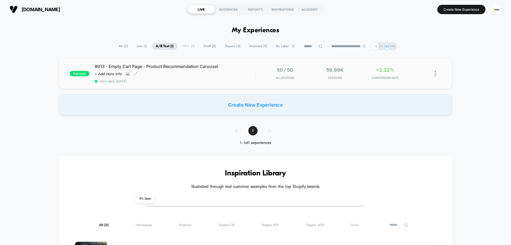
click at [187, 79] on div "#013 - Empty Cart Page - Product Recommendation Carousel Click to view images C…" at bounding box center [175, 73] width 160 height 19
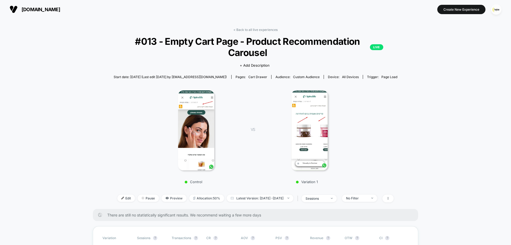
click at [353, 141] on div at bounding box center [309, 130] width 93 height 80
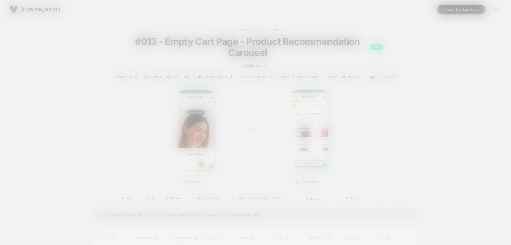
click at [323, 139] on div at bounding box center [255, 124] width 482 height 226
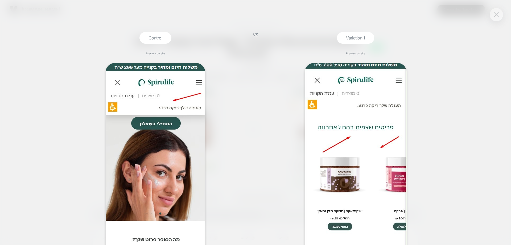
click at [498, 18] on button at bounding box center [496, 15] width 8 height 8
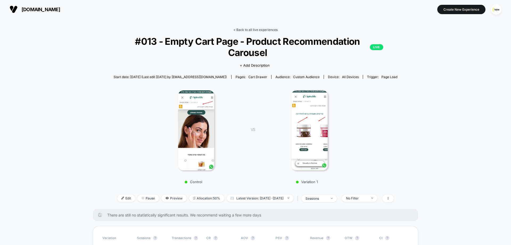
click at [263, 30] on link "< Back to all live experiences" at bounding box center [255, 30] width 44 height 4
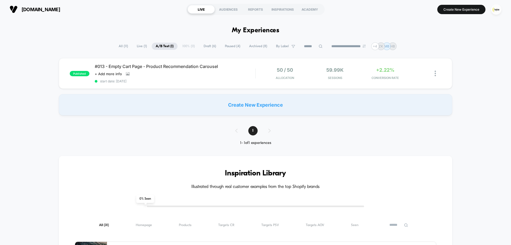
click at [208, 46] on span "Draft ( 6 )" at bounding box center [210, 46] width 20 height 7
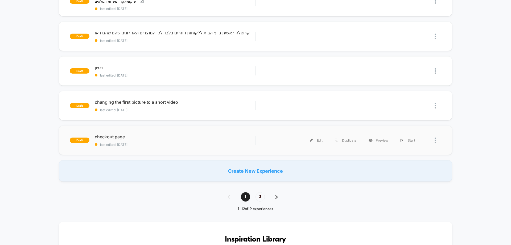
scroll to position [106, 0]
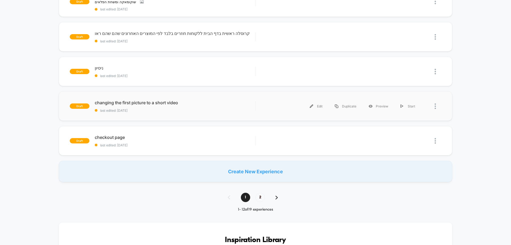
click at [436, 108] on div at bounding box center [438, 106] width 7 height 12
click at [413, 130] on div "Delete" at bounding box center [408, 131] width 48 height 12
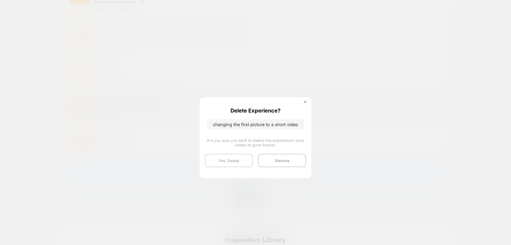
click at [230, 163] on button "Yes, Delete" at bounding box center [229, 160] width 48 height 13
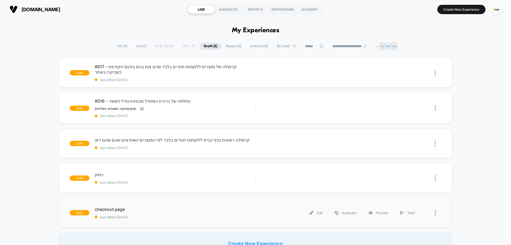
click at [436, 212] on div at bounding box center [438, 213] width 7 height 12
click at [408, 236] on div "Delete" at bounding box center [408, 236] width 48 height 12
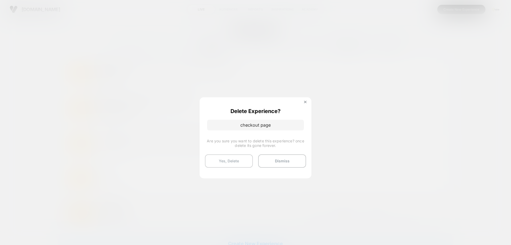
click at [237, 158] on button "Yes, Delete" at bounding box center [229, 160] width 48 height 13
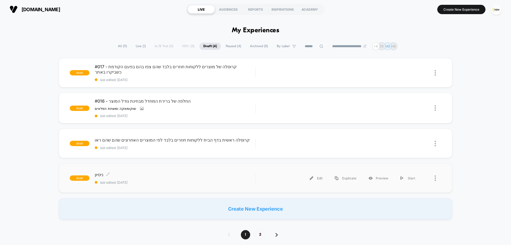
click at [188, 179] on div "ניסיון Click to edit experience details Click to edit experience details last e…" at bounding box center [175, 178] width 160 height 13
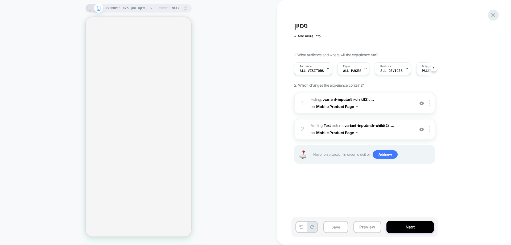
scroll to position [0, 0]
click at [419, 102] on div at bounding box center [421, 103] width 9 height 6
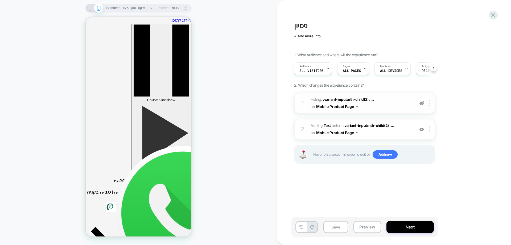
scroll to position [0, 0]
click at [422, 103] on img at bounding box center [421, 103] width 5 height 5
click at [423, 128] on img at bounding box center [421, 129] width 5 height 5
click at [0, 0] on div "2 #_loomi_addon_1756214689696 Adding Text BEFORE .variant-input:nth-child(2) ..…" at bounding box center [0, 0] width 0 height 0
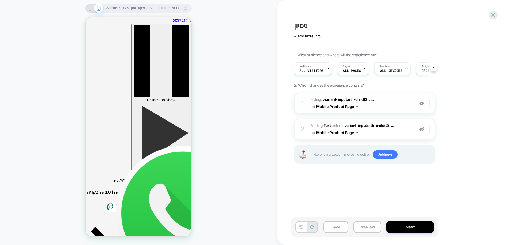
click at [421, 128] on img at bounding box center [421, 129] width 5 height 5
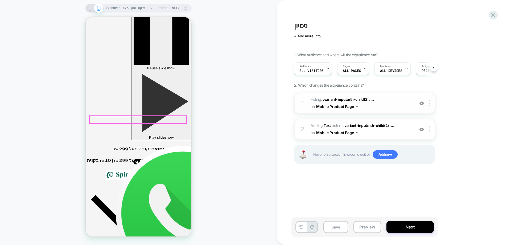
scroll to position [160, 0]
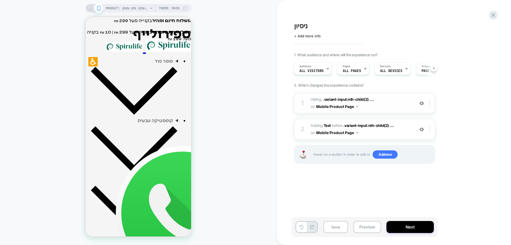
click at [0, 0] on div at bounding box center [0, 0] width 0 height 0
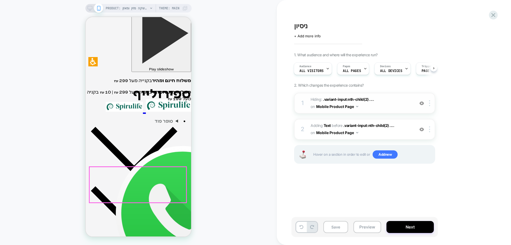
scroll to position [0, 0]
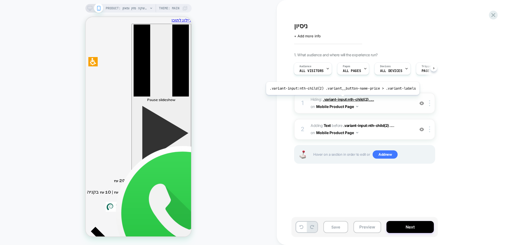
click at [341, 99] on span ".variant-input:nth-child(2) ...." at bounding box center [348, 99] width 51 height 5
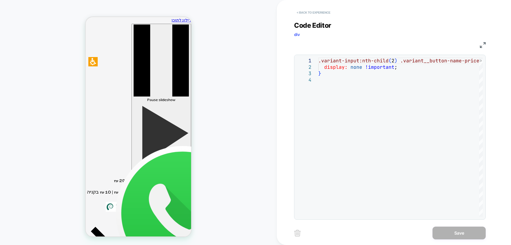
click at [0, 0] on button "< Back to experience" at bounding box center [0, 0] width 0 height 0
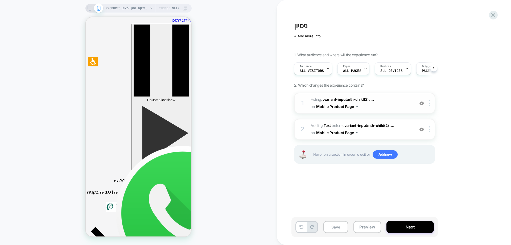
scroll to position [0, 0]
click at [233, 96] on div "PRODUCT: שוקומאקה | משקה מזין ומאזן PRODUCT: שוקומאקה | משקה מזין ומאזן Theme: …" at bounding box center [138, 122] width 277 height 234
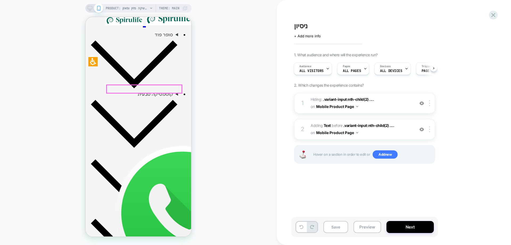
scroll to position [186, 0]
click at [223, 137] on div "PRODUCT: שוקומאקה | משקה מזין ומאזן PRODUCT: שוקומאקה | משקה מזין ומאזן Theme: …" at bounding box center [138, 122] width 277 height 234
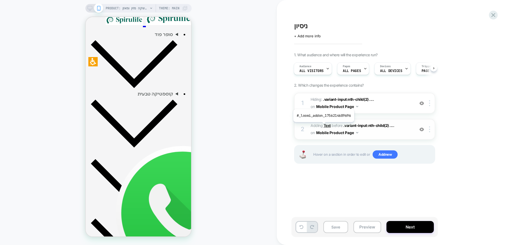
click at [0, 0] on b "Text" at bounding box center [0, 0] width 0 height 0
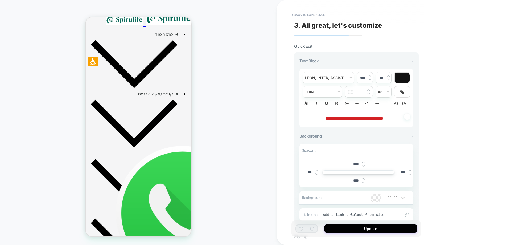
scroll to position [207, 0]
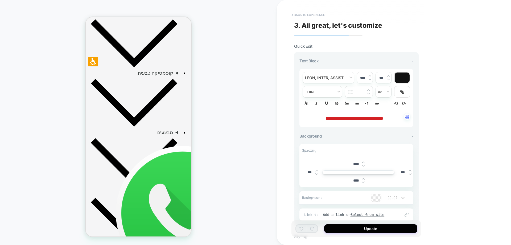
click at [311, 15] on button "< Back to experience" at bounding box center [308, 15] width 39 height 9
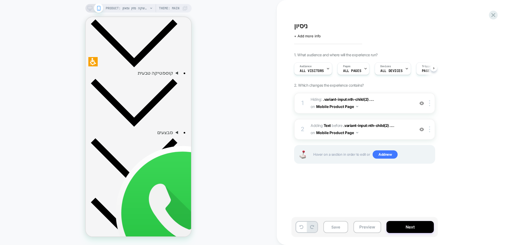
scroll to position [0, 0]
click at [493, 16] on icon at bounding box center [493, 15] width 4 height 4
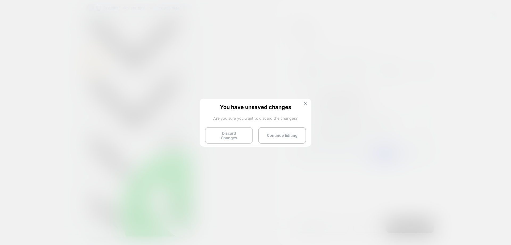
click at [232, 135] on button "Discard Changes" at bounding box center [229, 135] width 48 height 16
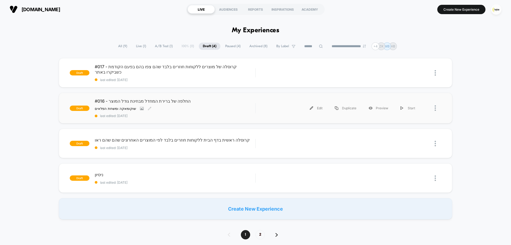
click at [195, 110] on div "שוקומאקה ומשחת הפלאים Click to view images Click to edit experience details שוק…" at bounding box center [151, 108] width 112 height 4
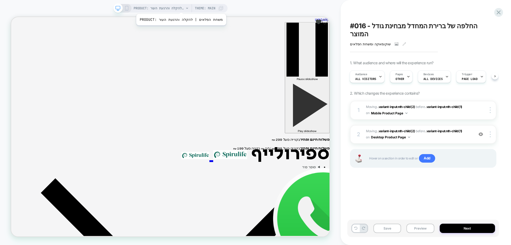
click at [172, 7] on span "PRODUCT: משחת הפלאים | להקלה והרגעת העור" at bounding box center [159, 8] width 51 height 9
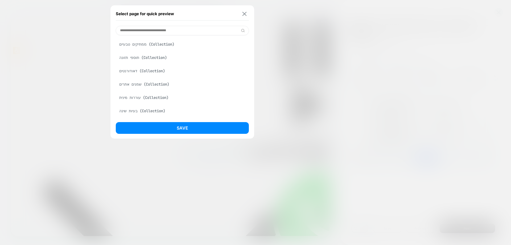
click at [247, 13] on button at bounding box center [244, 13] width 7 height 5
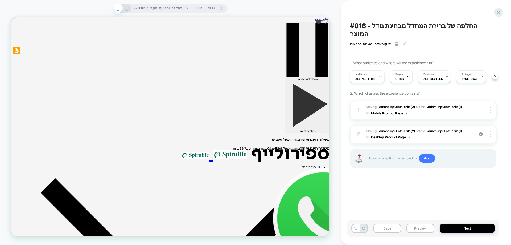
click at [124, 5] on div "PRODUCT: משחת הפלאים | להקלה והרגעת העור Theme: MAIN" at bounding box center [170, 8] width 114 height 9
click at [129, 9] on div "PRODUCT: משחת הפלאים | להקלה והרגעת העור Theme: MAIN" at bounding box center [170, 8] width 114 height 9
click at [499, 13] on icon at bounding box center [499, 12] width 4 height 4
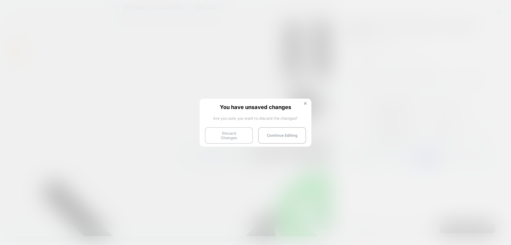
click at [233, 133] on button "Discard Changes" at bounding box center [229, 135] width 48 height 16
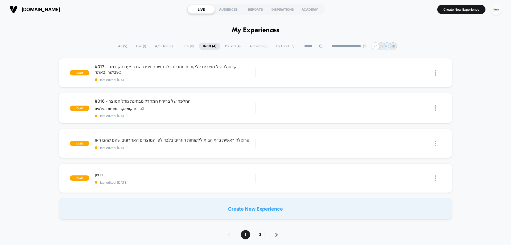
click at [497, 9] on img "button" at bounding box center [496, 9] width 10 height 10
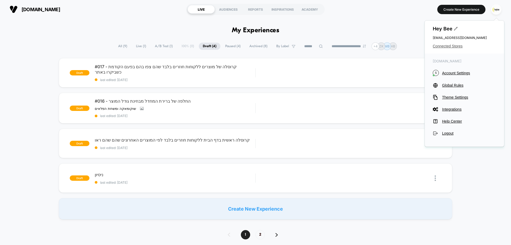
drag, startPoint x: 433, startPoint y: 48, endPoint x: 440, endPoint y: 46, distance: 6.9
click at [435, 47] on span "Connected Stores" at bounding box center [464, 46] width 63 height 4
click at [443, 45] on span "Connected Stores" at bounding box center [464, 46] width 63 height 4
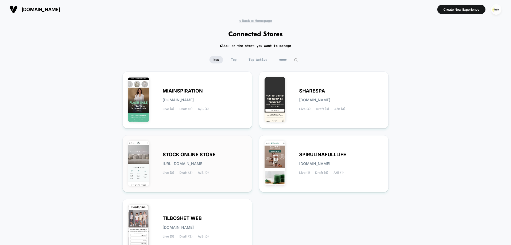
click at [205, 155] on span "STOCK ONLINE STORE" at bounding box center [189, 154] width 53 height 4
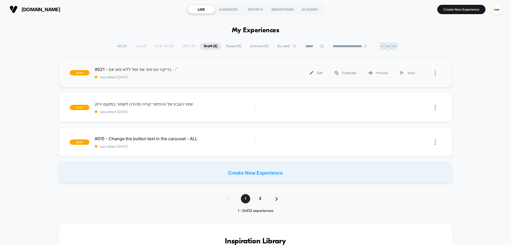
click at [152, 69] on span "#021 - בדיקה עם פופ אפ מול ללא פוא אפ Click to edit experience details" at bounding box center [175, 69] width 160 height 5
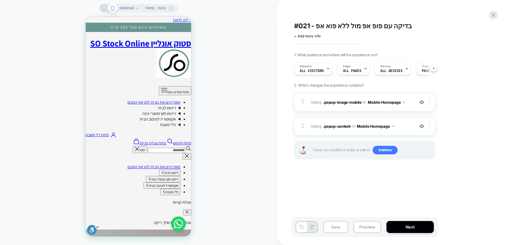
scroll to position [0, 0]
click at [374, 224] on button "Preview" at bounding box center [367, 227] width 28 height 12
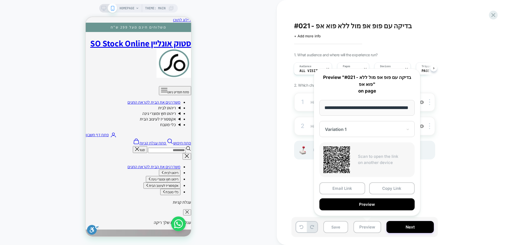
scroll to position [0, 0]
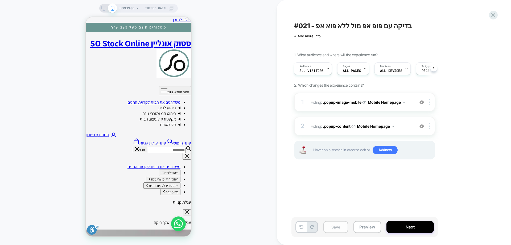
click at [404, 228] on button "Next" at bounding box center [409, 227] width 47 height 12
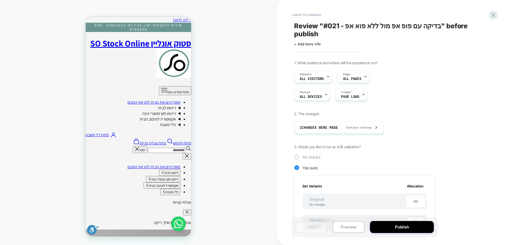
click at [313, 155] on span "No thanks" at bounding box center [312, 157] width 18 height 5
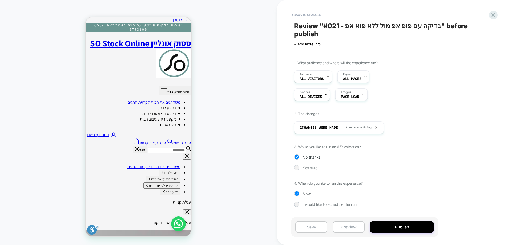
click at [311, 165] on span "Yes sure" at bounding box center [310, 167] width 15 height 5
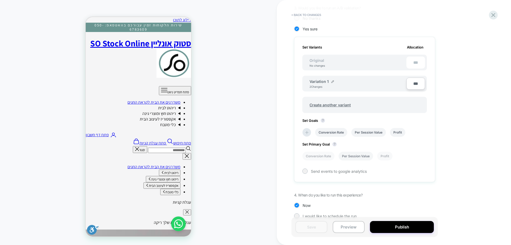
scroll to position [139, 0]
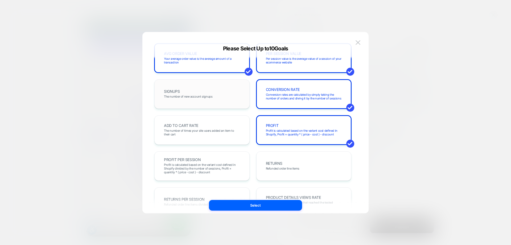
scroll to position [80, 0]
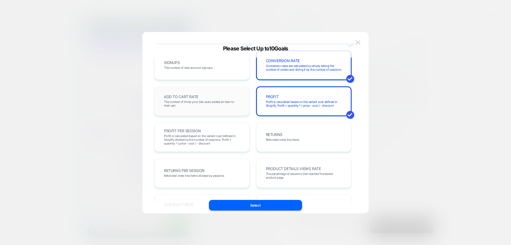
click at [208, 103] on span "The number of times your site users added an item to their cart" at bounding box center [202, 103] width 76 height 7
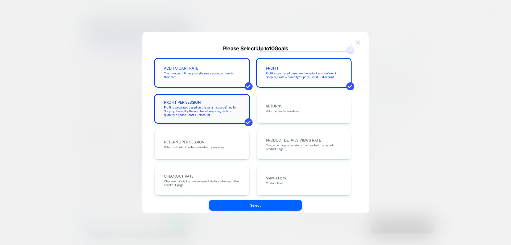
scroll to position [160, 0]
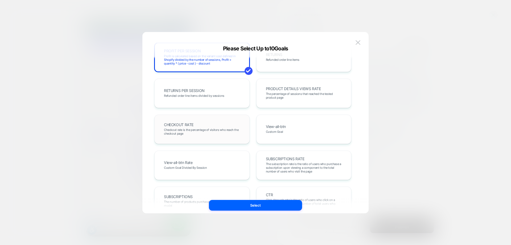
click at [211, 130] on span "Checkout rate is the percentage of visitors who reach the checkout page" at bounding box center [202, 131] width 76 height 7
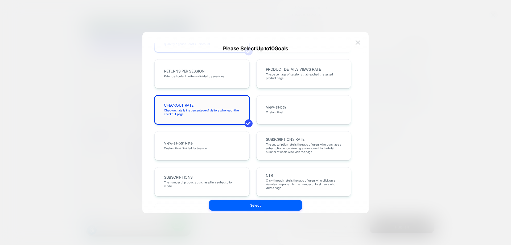
scroll to position [220, 0]
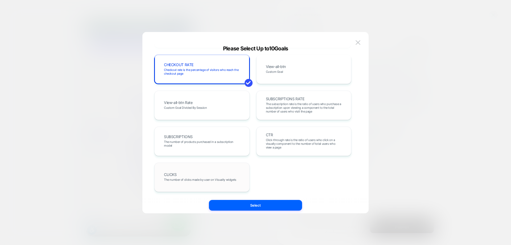
click at [214, 174] on div "CLICKS The number of clicks made by user on Visually widgets" at bounding box center [202, 177] width 84 height 18
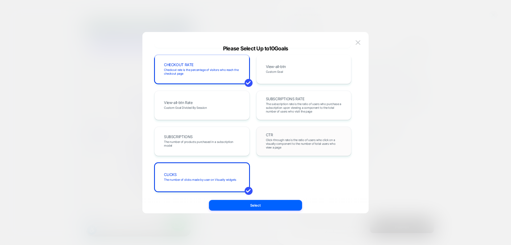
scroll to position [113, 0]
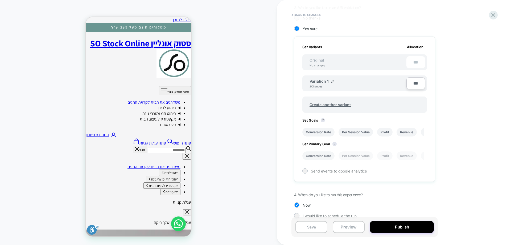
click at [325, 168] on span "Send events to google analytics" at bounding box center [339, 170] width 56 height 5
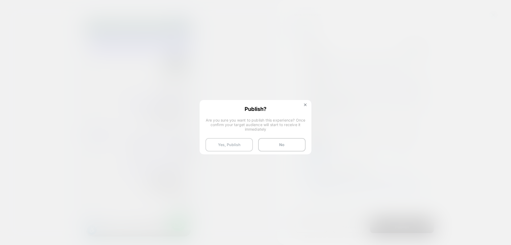
click at [233, 147] on button "Yes, Publish" at bounding box center [228, 144] width 47 height 13
